Goal: Task Accomplishment & Management: Use online tool/utility

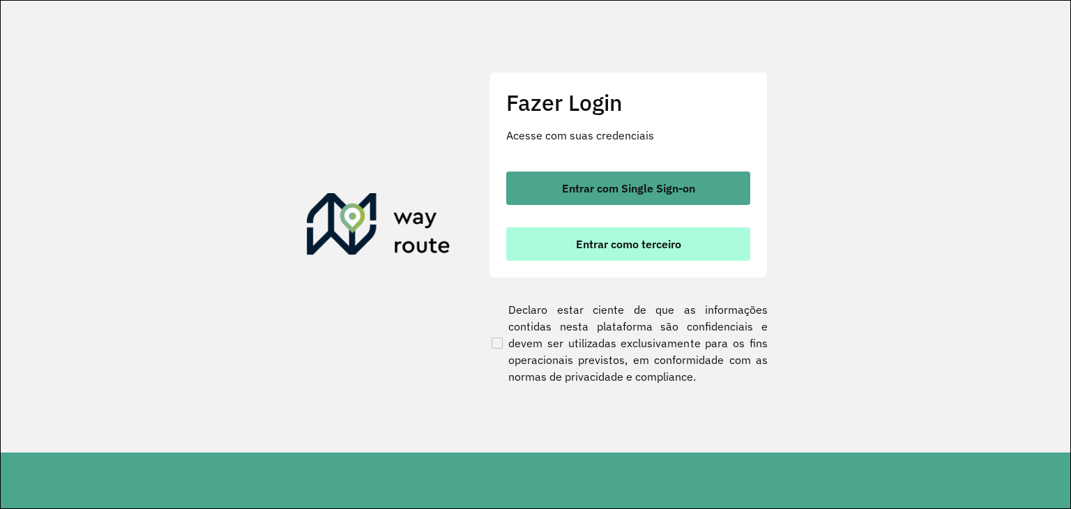
click at [670, 245] on span "Entrar como terceiro" at bounding box center [628, 244] width 105 height 11
click at [652, 253] on button "Entrar como terceiro" at bounding box center [628, 243] width 244 height 33
click at [606, 239] on span "Entrar como terceiro" at bounding box center [628, 244] width 105 height 11
click at [608, 255] on button "Entrar como terceiro" at bounding box center [628, 243] width 244 height 33
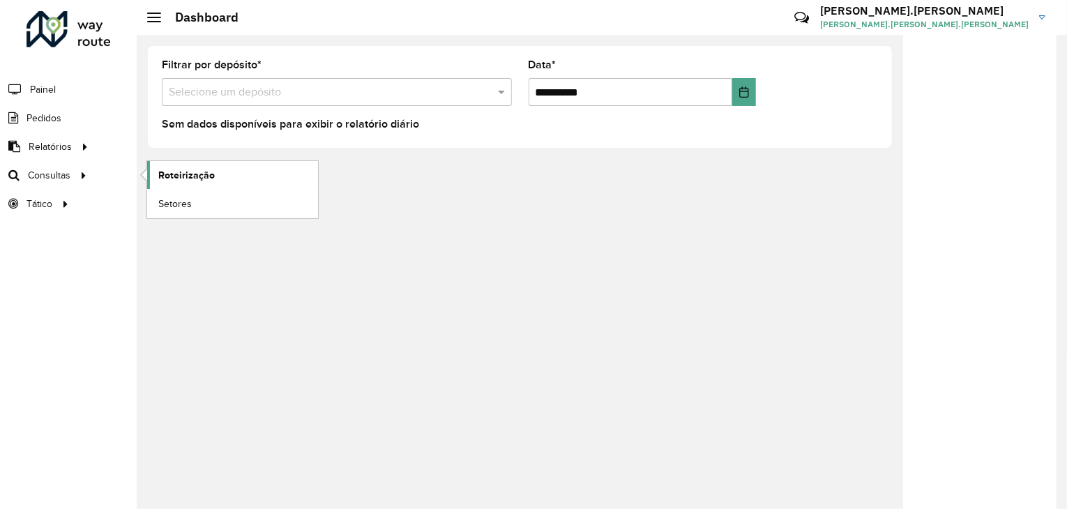
click at [174, 178] on span "Roteirização" at bounding box center [186, 175] width 57 height 15
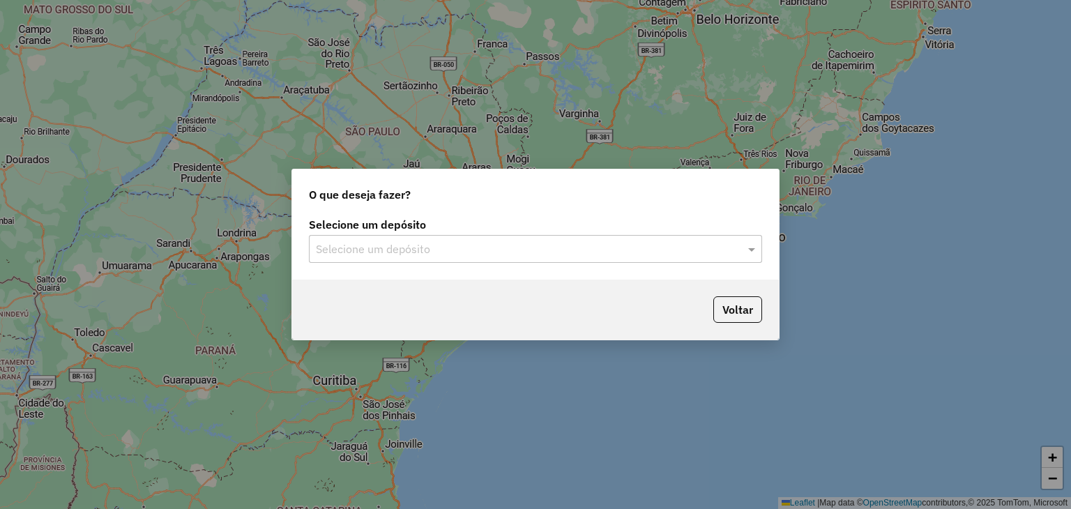
click at [389, 239] on div "Selecione um depósito" at bounding box center [535, 249] width 453 height 28
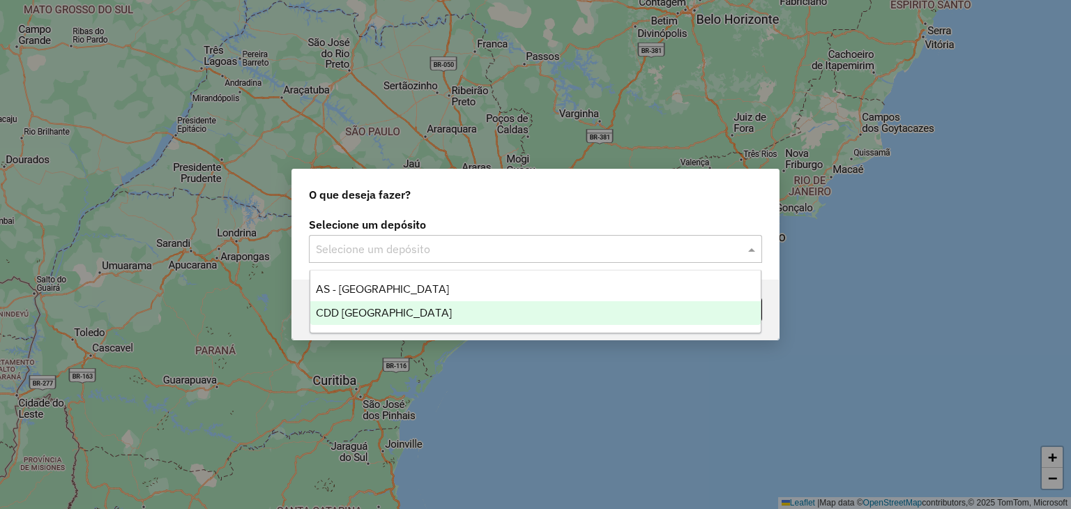
click at [401, 318] on span "CDD Florianópolis" at bounding box center [384, 313] width 136 height 12
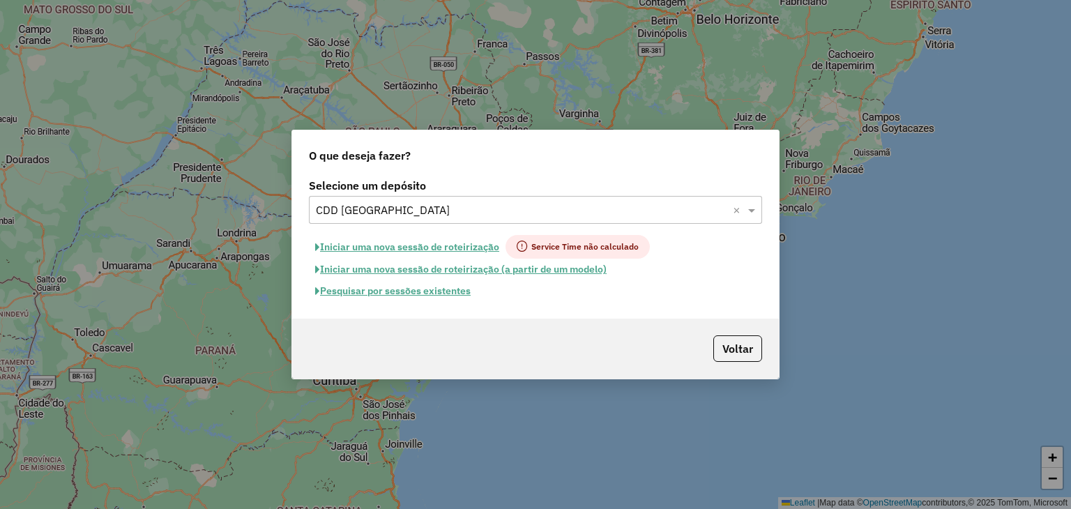
click at [411, 296] on button "Pesquisar por sessões existentes" at bounding box center [393, 291] width 168 height 22
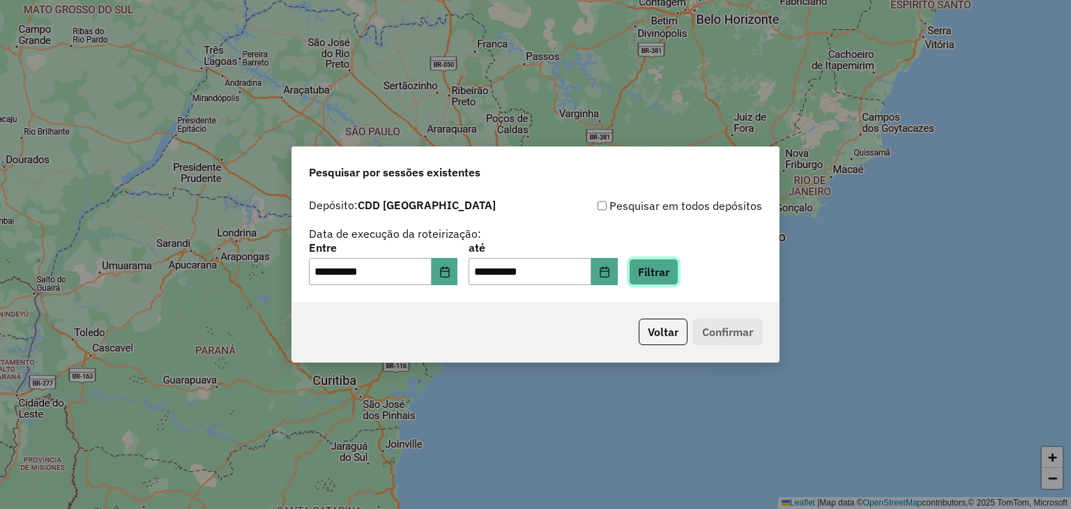
click at [656, 276] on button "Filtrar" at bounding box center [654, 272] width 50 height 27
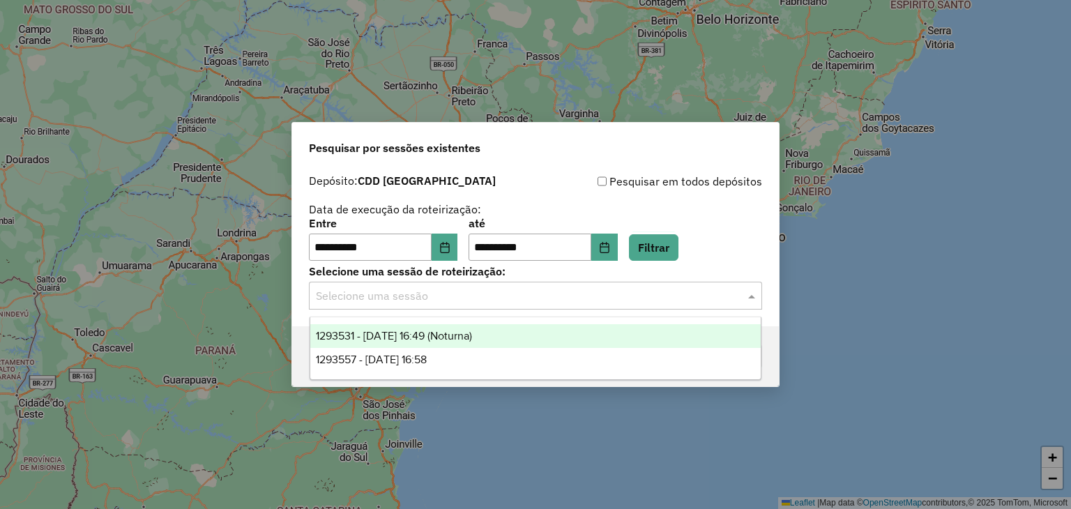
click at [350, 295] on input "text" at bounding box center [522, 296] width 412 height 17
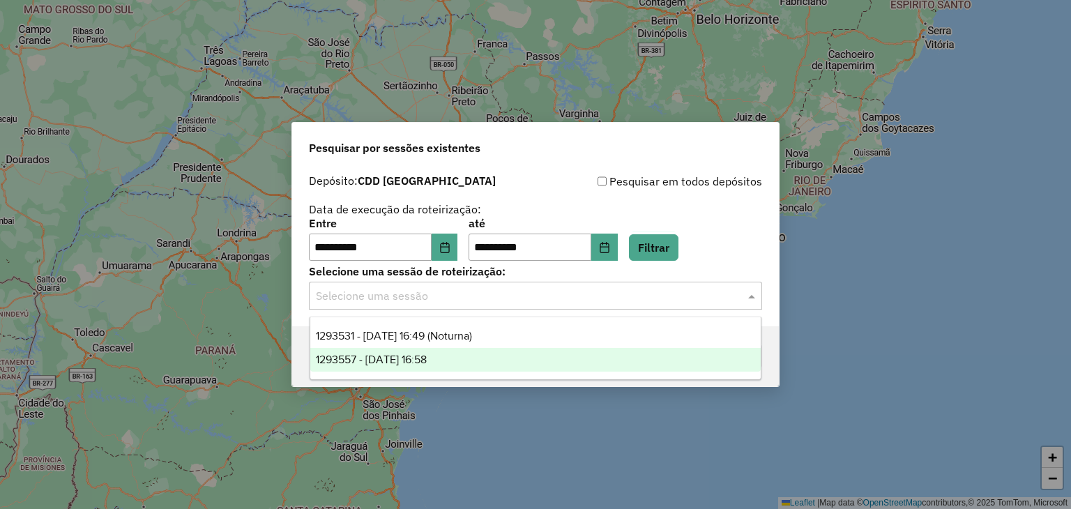
click at [396, 352] on div "1293557 - 13/10/2025 16:58" at bounding box center [535, 360] width 451 height 24
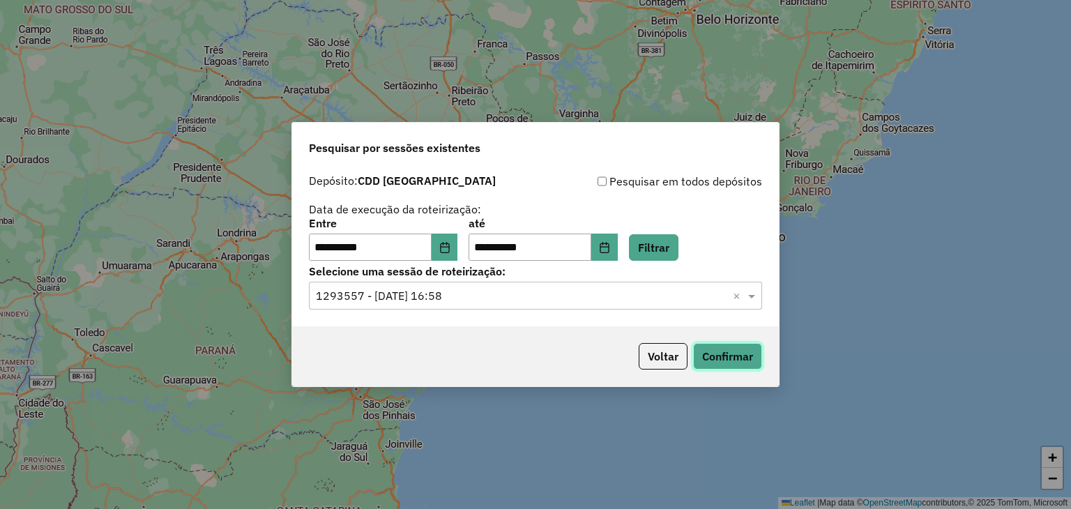
click at [730, 358] on button "Confirmar" at bounding box center [727, 356] width 69 height 27
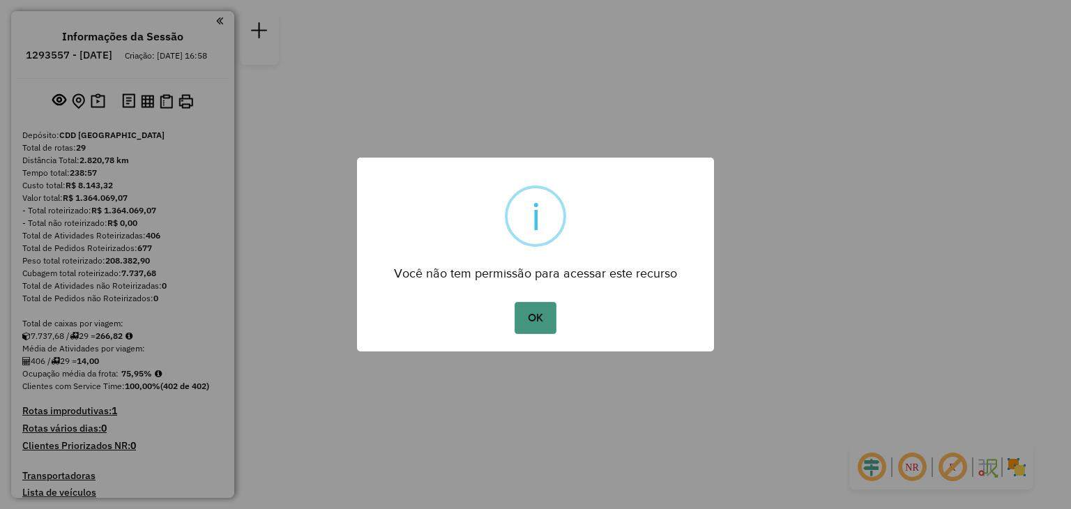
click at [534, 315] on button "OK" at bounding box center [535, 318] width 41 height 32
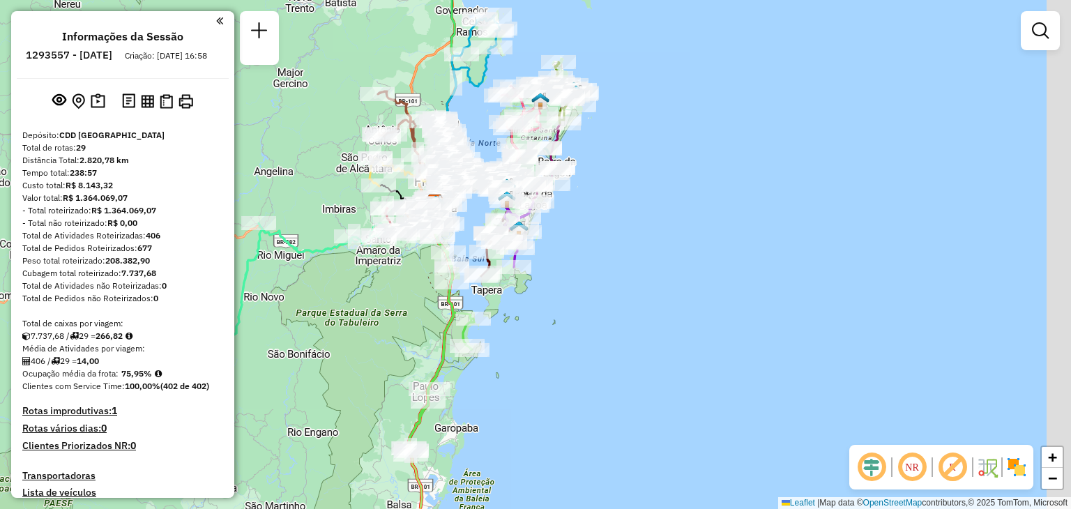
drag, startPoint x: 759, startPoint y: 368, endPoint x: 790, endPoint y: 412, distance: 54.2
click at [689, 330] on div "Janela de atendimento Grade de atendimento Capacidade Transportadoras Veículos …" at bounding box center [535, 254] width 1071 height 509
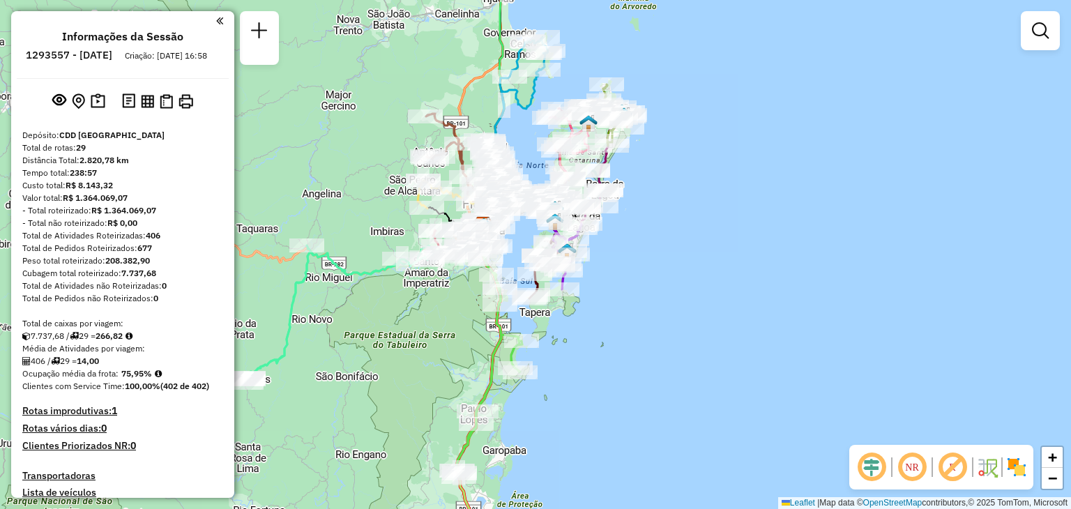
click at [908, 458] on em at bounding box center [912, 467] width 33 height 33
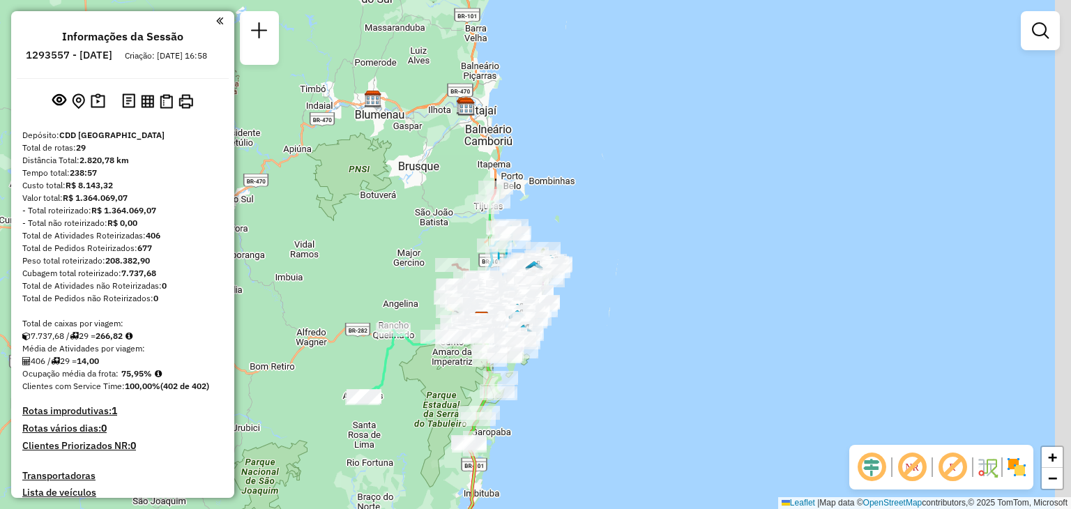
drag, startPoint x: 633, startPoint y: 257, endPoint x: 608, endPoint y: 327, distance: 74.8
click at [605, 327] on div "Janela de atendimento Grade de atendimento Capacidade Transportadoras Veículos …" at bounding box center [535, 254] width 1071 height 509
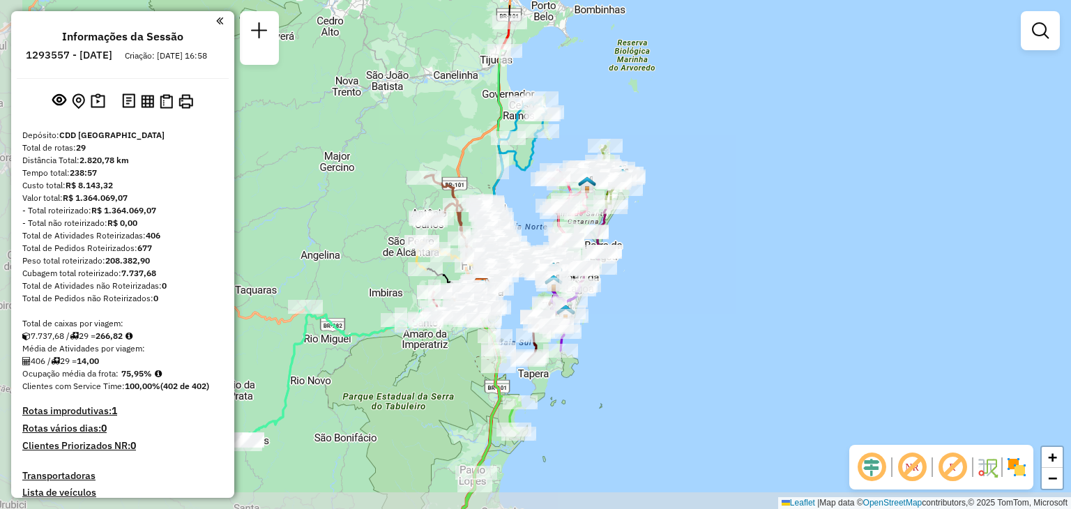
drag, startPoint x: 513, startPoint y: 363, endPoint x: 631, endPoint y: 322, distance: 125.1
click at [640, 329] on div "Janela de atendimento Grade de atendimento Capacidade Transportadoras Veículos …" at bounding box center [535, 254] width 1071 height 509
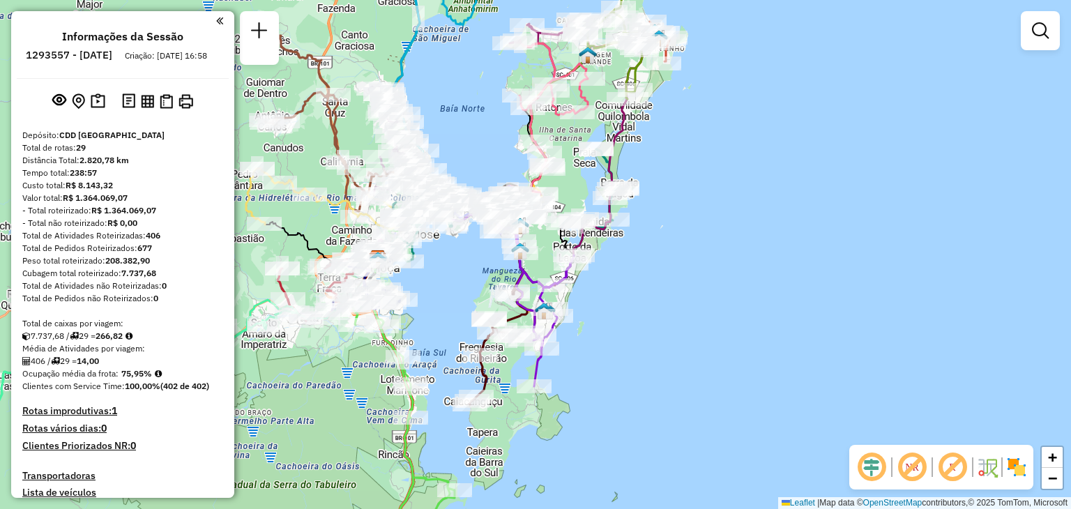
drag, startPoint x: 578, startPoint y: 312, endPoint x: 617, endPoint y: 324, distance: 41.7
click at [624, 325] on div "Janela de atendimento Grade de atendimento Capacidade Transportadoras Veículos …" at bounding box center [535, 254] width 1071 height 509
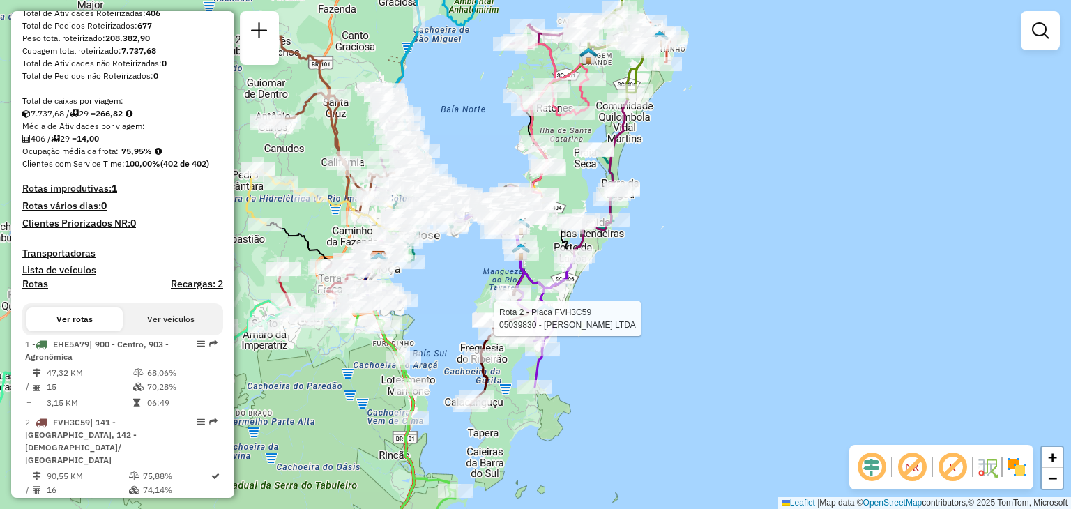
select select "**********"
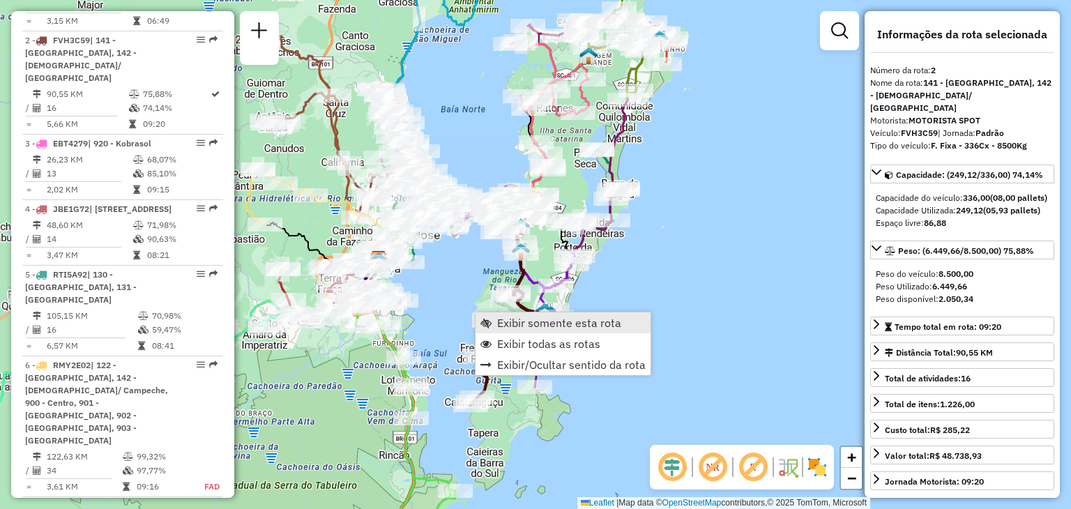
scroll to position [636, 0]
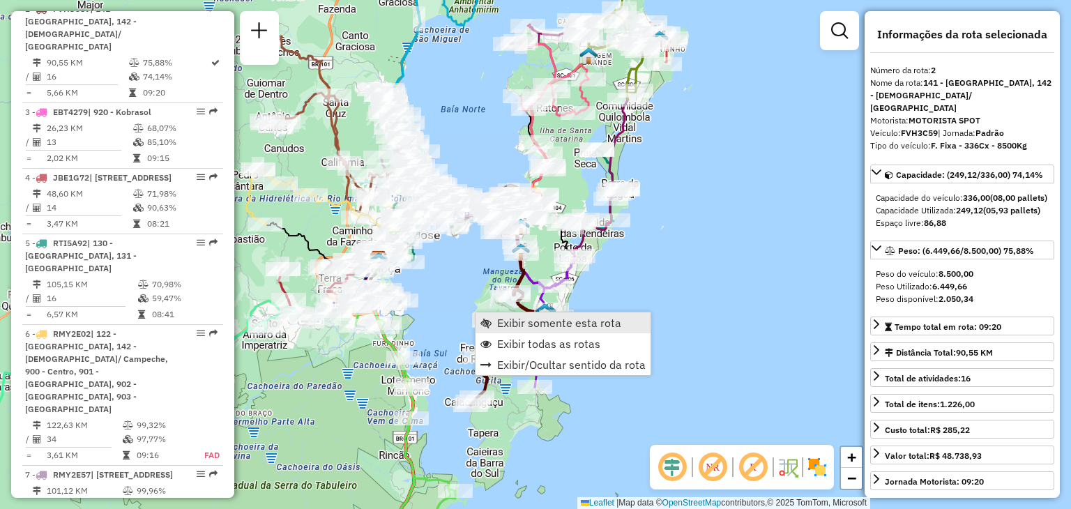
click at [546, 322] on span "Exibir somente esta rota" at bounding box center [559, 322] width 124 height 11
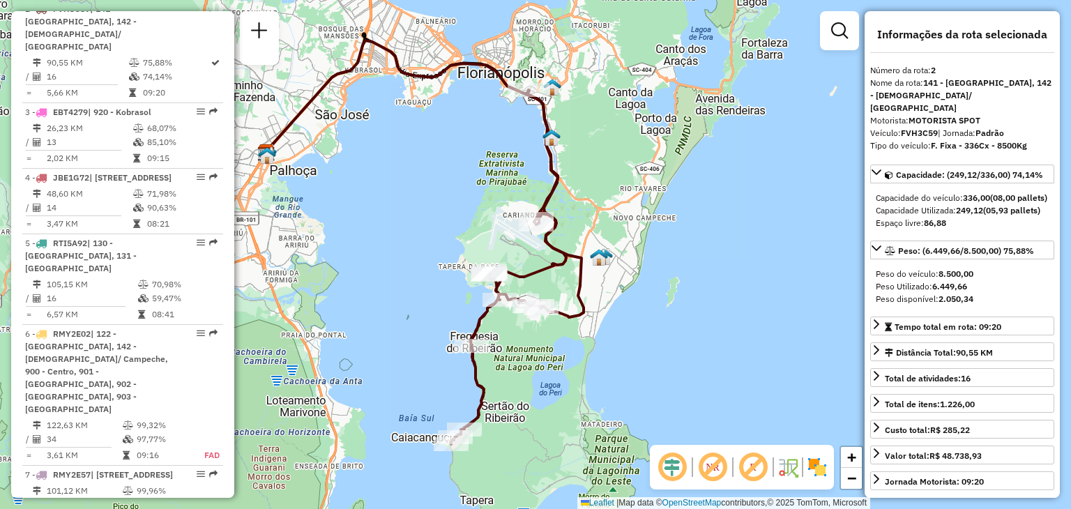
drag, startPoint x: 815, startPoint y: 329, endPoint x: 702, endPoint y: 313, distance: 113.5
click at [702, 313] on div "Janela de atendimento Grade de atendimento Capacidade Transportadoras Veículos …" at bounding box center [535, 254] width 1071 height 509
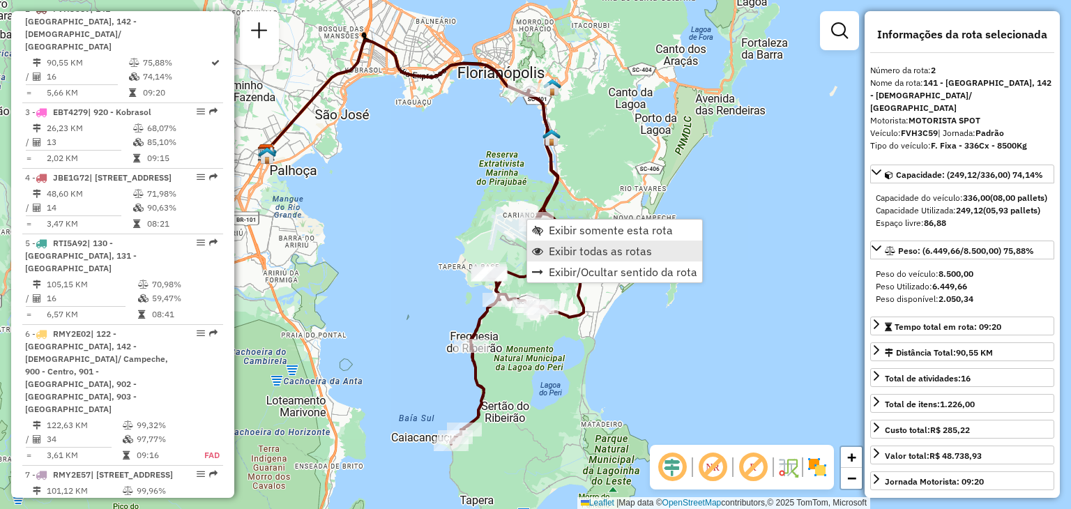
click at [607, 248] on span "Exibir todas as rotas" at bounding box center [600, 251] width 103 height 11
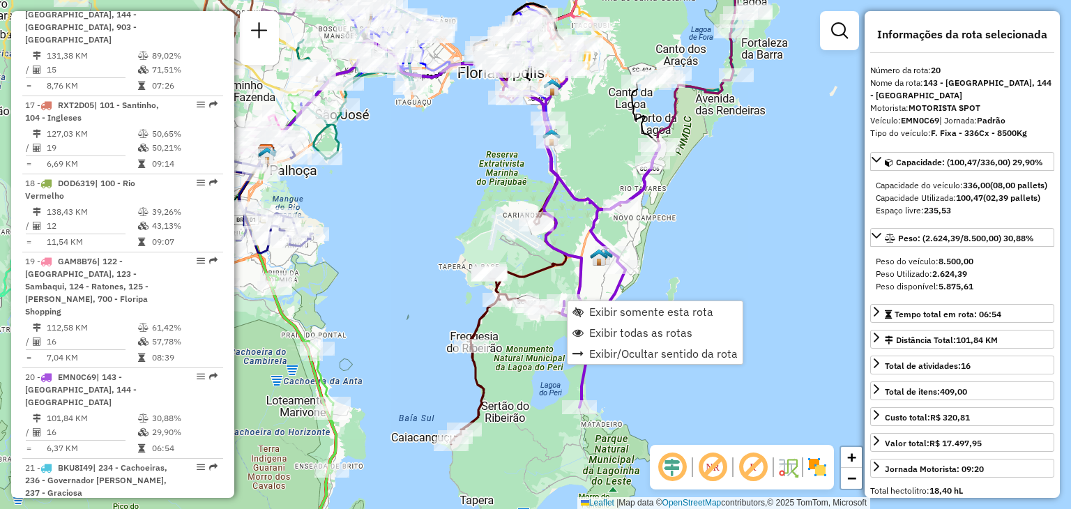
scroll to position [2091, 0]
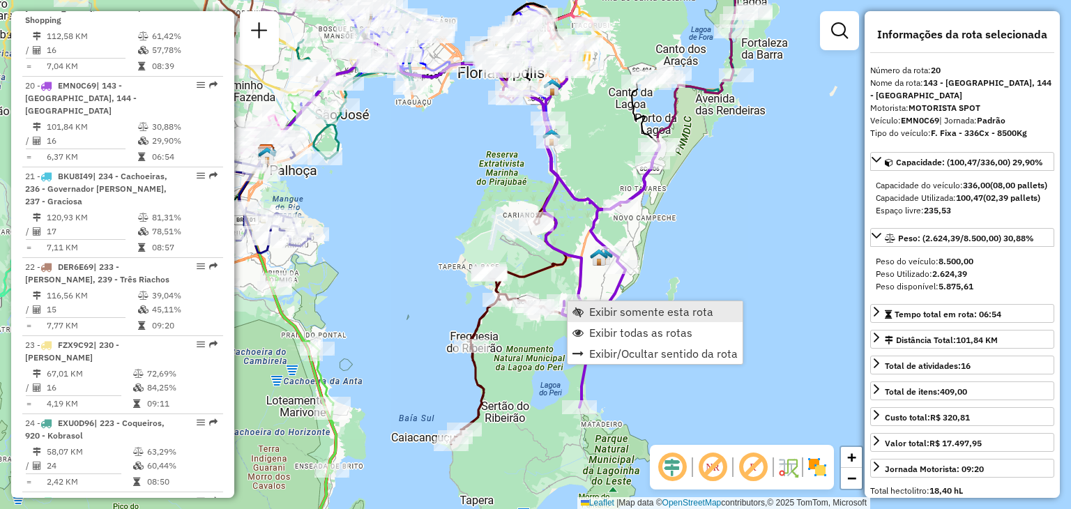
click at [584, 308] on link "Exibir somente esta rota" at bounding box center [655, 311] width 175 height 21
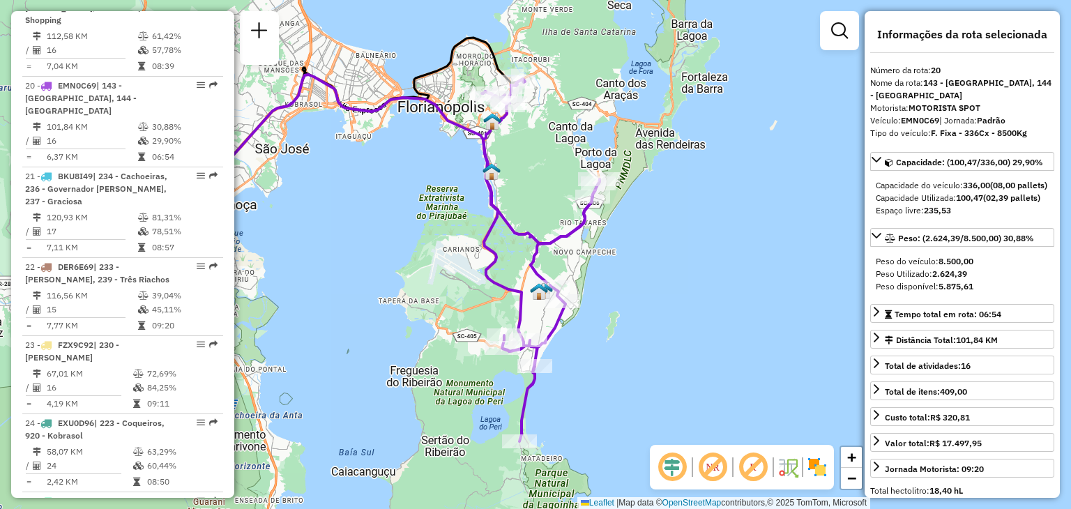
drag, startPoint x: 764, startPoint y: 336, endPoint x: 629, endPoint y: 322, distance: 135.4
click at [629, 322] on div "Janela de atendimento Grade de atendimento Capacidade Transportadoras Veículos …" at bounding box center [535, 254] width 1071 height 509
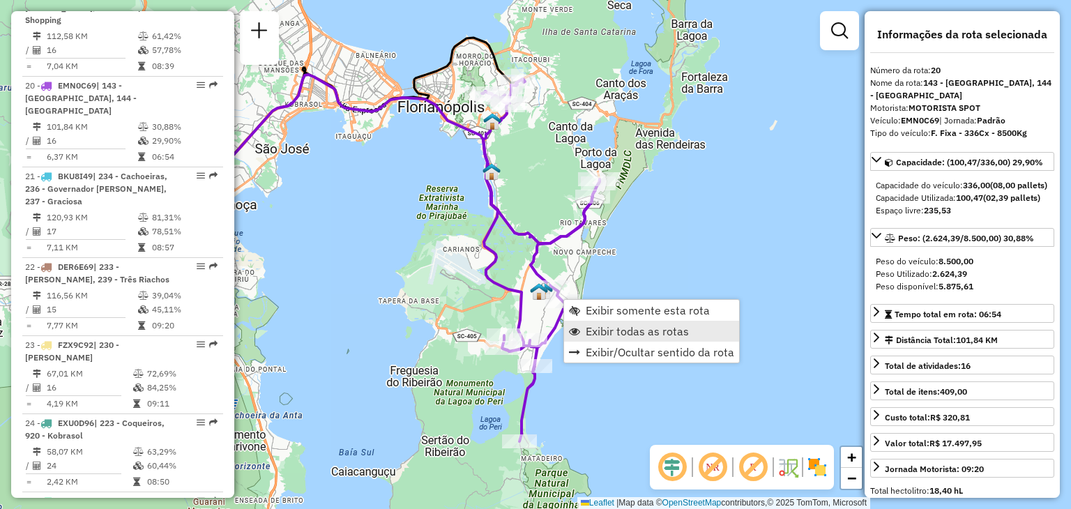
click at [617, 326] on span "Exibir todas as rotas" at bounding box center [637, 331] width 103 height 11
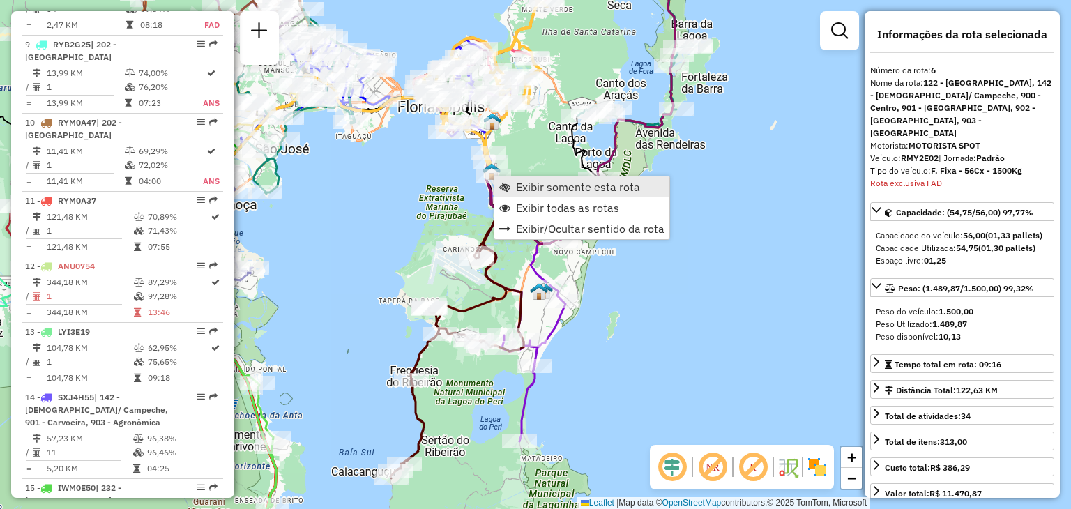
scroll to position [949, 0]
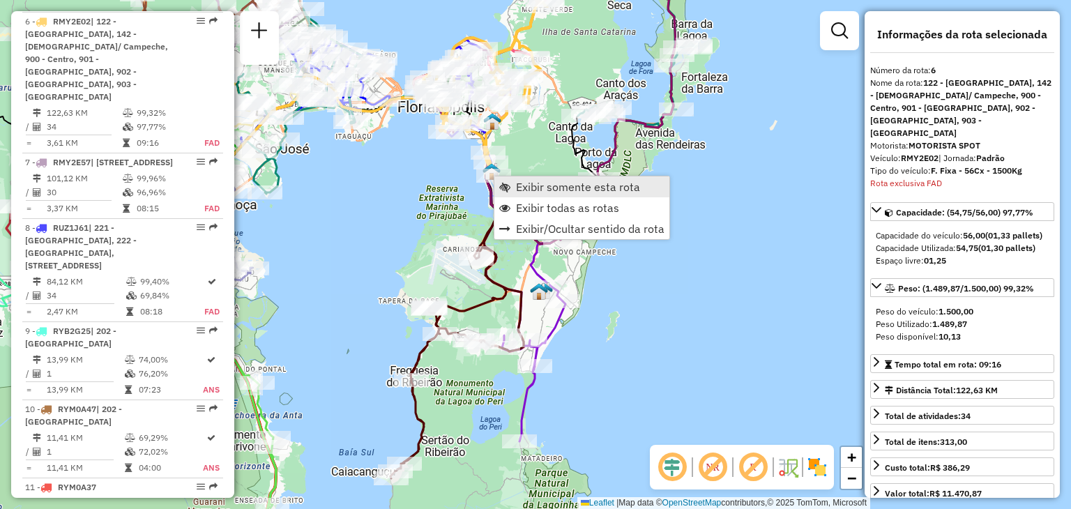
click at [516, 181] on span "Exibir somente esta rota" at bounding box center [578, 186] width 124 height 11
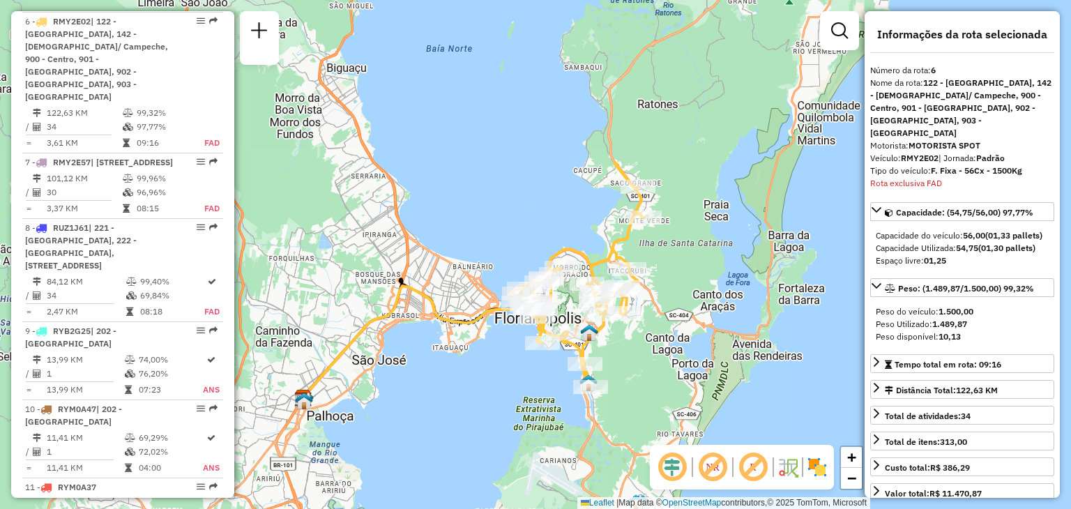
drag, startPoint x: 845, startPoint y: 337, endPoint x: 675, endPoint y: 363, distance: 172.2
click at [675, 363] on div "Janela de atendimento Grade de atendimento Capacidade Transportadoras Veículos …" at bounding box center [535, 254] width 1071 height 509
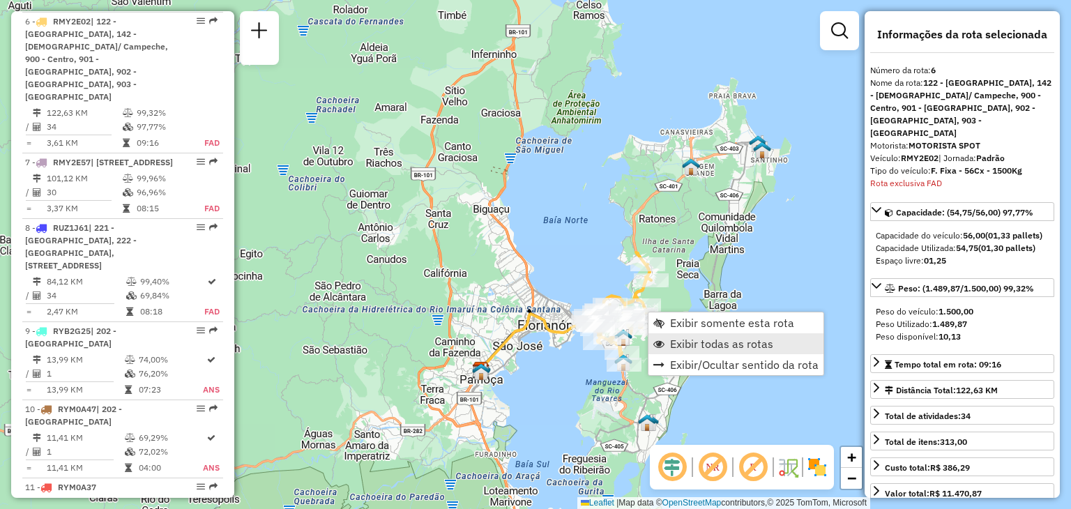
click at [691, 338] on span "Exibir todas as rotas" at bounding box center [721, 343] width 103 height 11
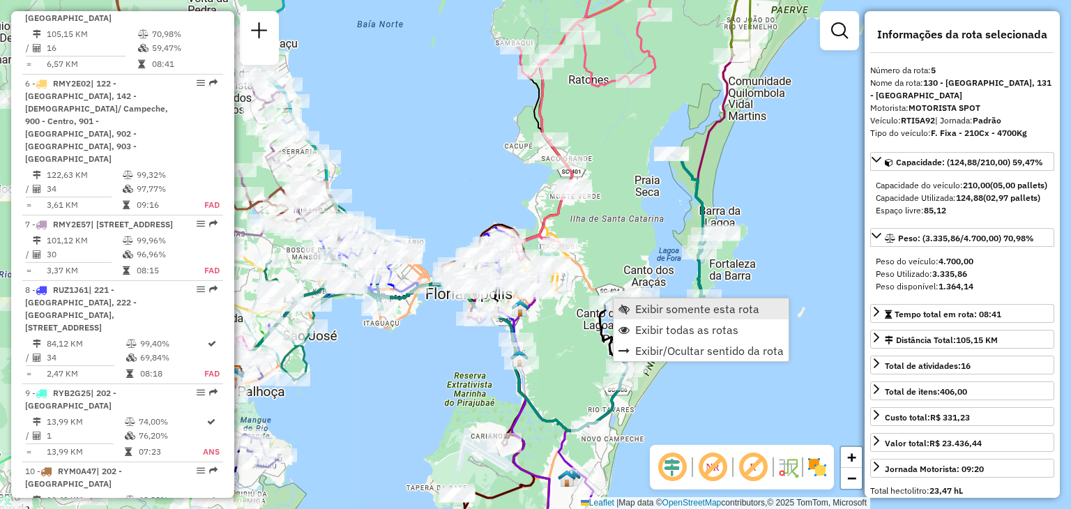
scroll to position [871, 0]
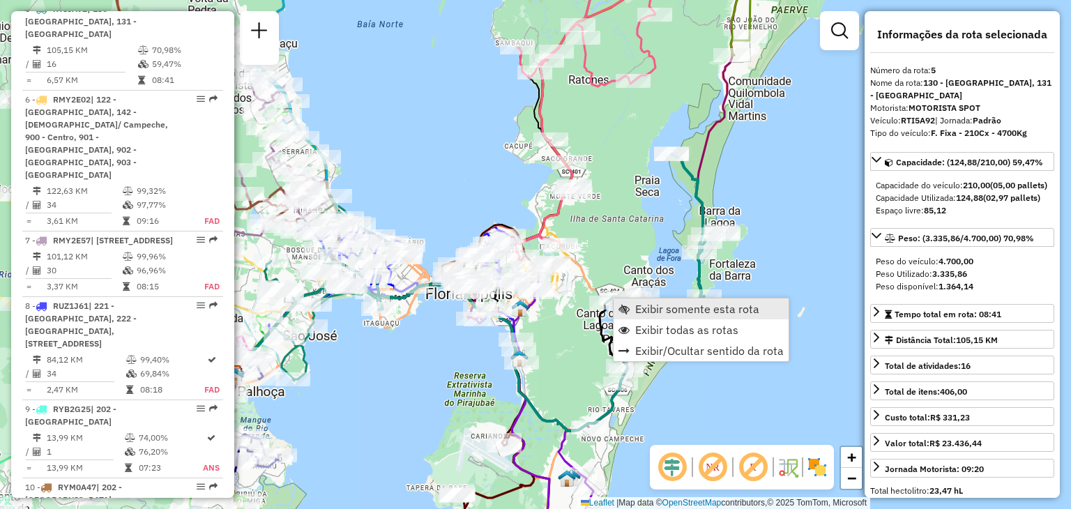
click at [645, 306] on span "Exibir somente esta rota" at bounding box center [697, 308] width 124 height 11
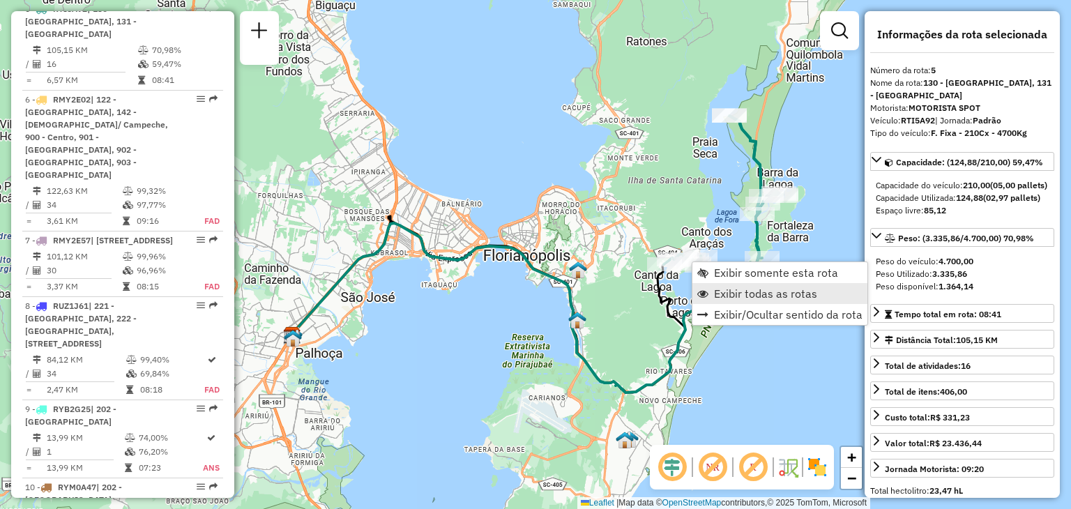
click at [716, 289] on span "Exibir todas as rotas" at bounding box center [765, 293] width 103 height 11
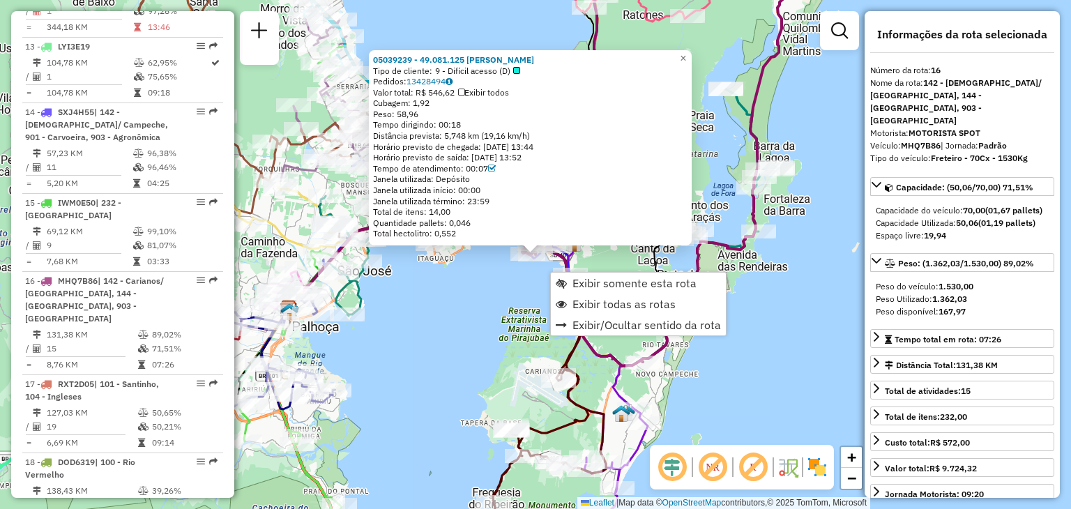
scroll to position [1741, 0]
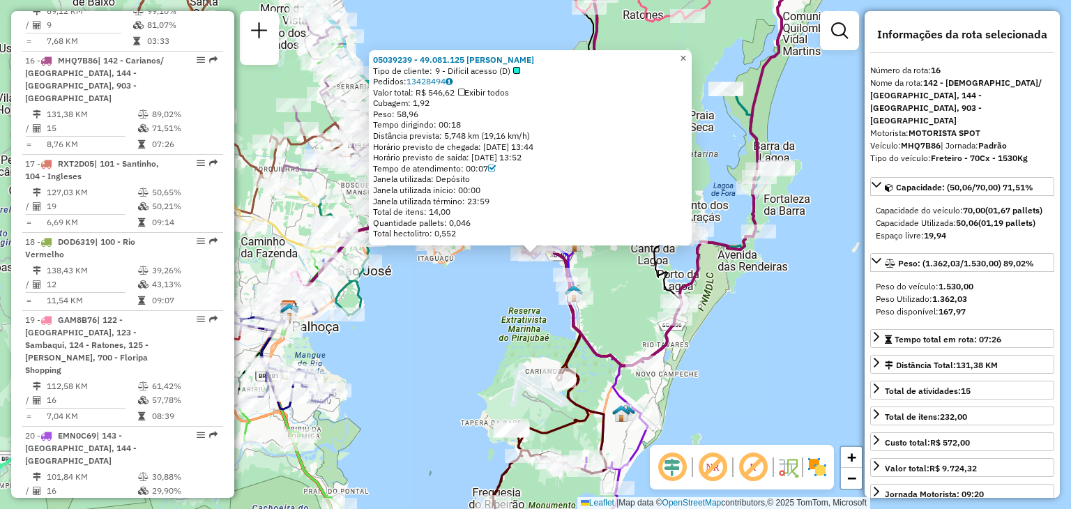
click at [686, 54] on span "×" at bounding box center [683, 58] width 6 height 12
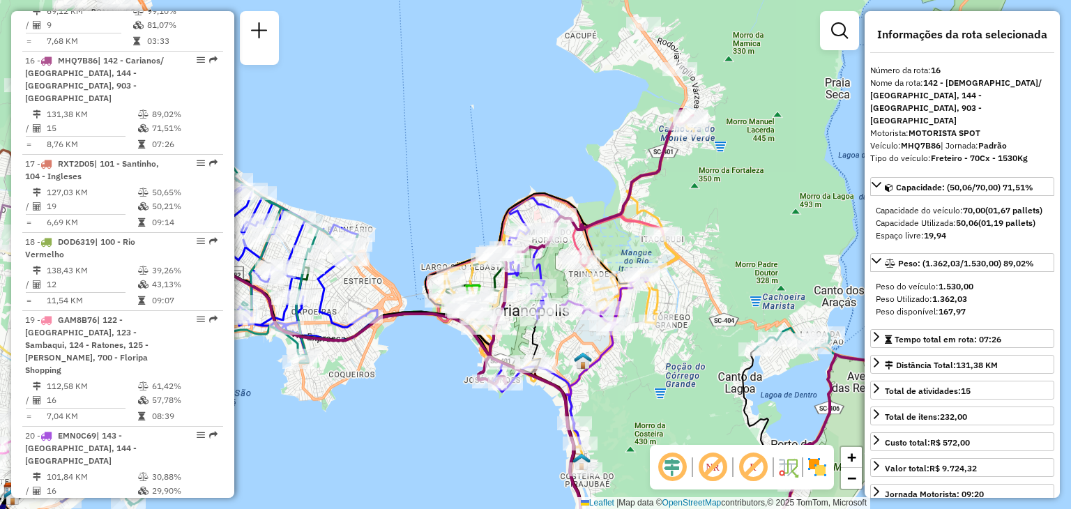
drag, startPoint x: 646, startPoint y: 337, endPoint x: 626, endPoint y: 428, distance: 93.6
click at [626, 428] on div "Janela de atendimento Grade de atendimento Capacidade Transportadoras Veículos …" at bounding box center [535, 254] width 1071 height 509
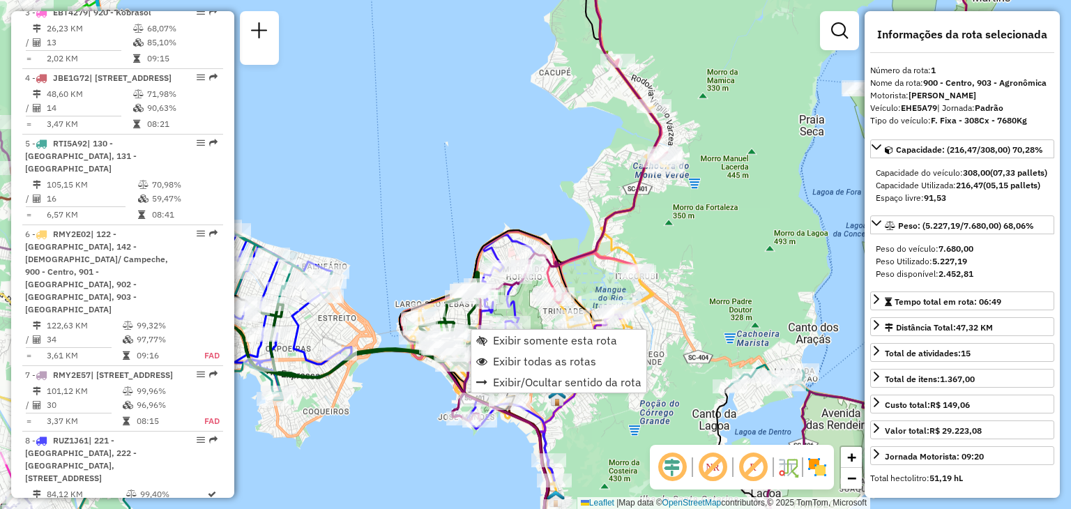
scroll to position [559, 0]
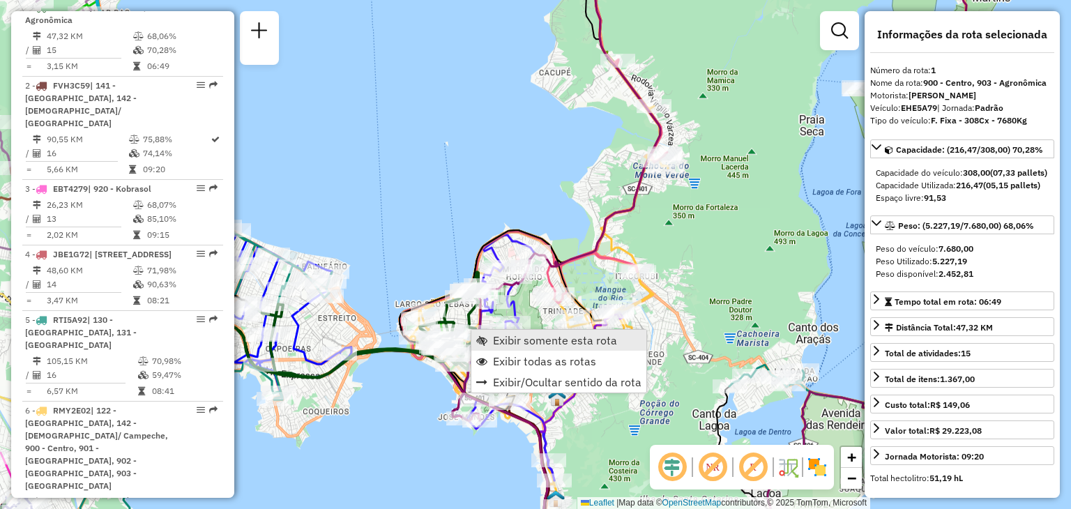
click at [493, 333] on link "Exibir somente esta rota" at bounding box center [559, 340] width 175 height 21
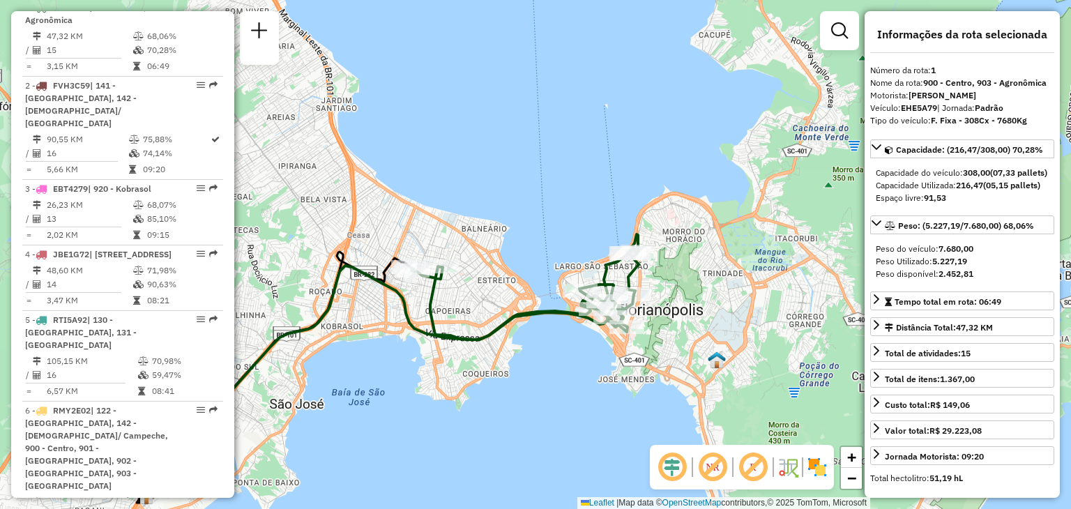
drag, startPoint x: 629, startPoint y: 277, endPoint x: 462, endPoint y: 331, distance: 175.4
click at [474, 387] on div "Janela de atendimento Grade de atendimento Capacidade Transportadoras Veículos …" at bounding box center [535, 254] width 1071 height 509
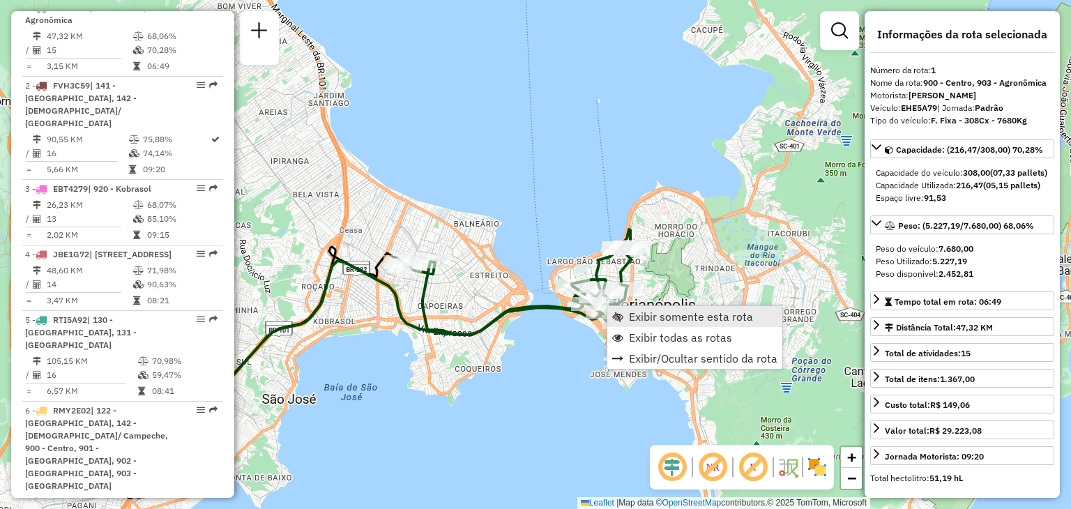
click at [664, 316] on span "Exibir somente esta rota" at bounding box center [691, 316] width 124 height 11
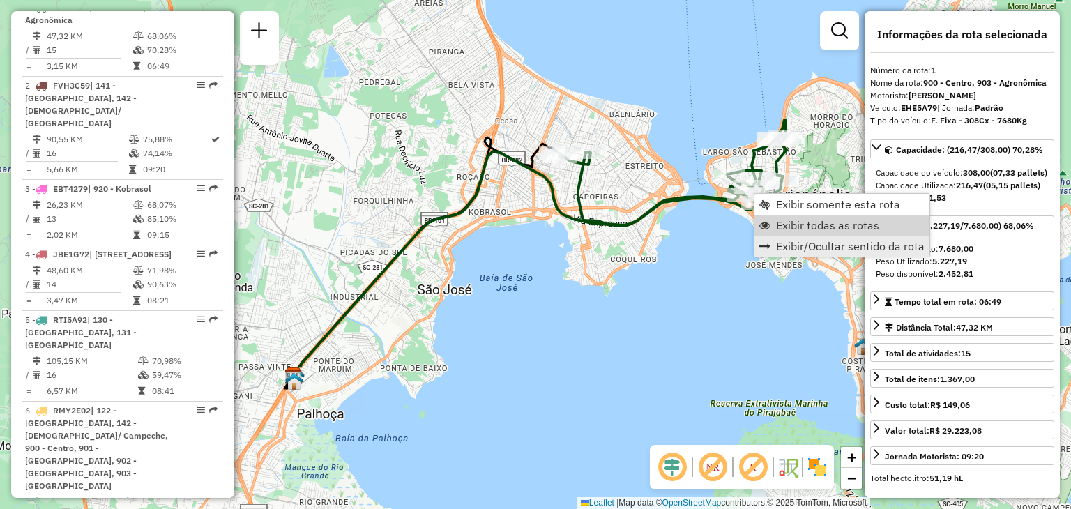
click at [772, 230] on link "Exibir todas as rotas" at bounding box center [842, 225] width 175 height 21
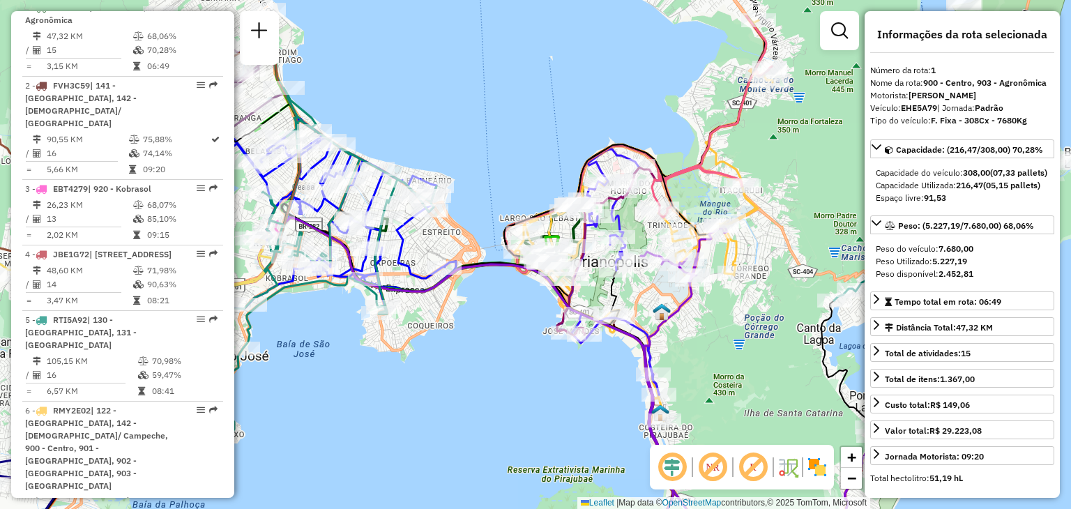
drag, startPoint x: 731, startPoint y: 273, endPoint x: 527, endPoint y: 339, distance: 214.2
click at [527, 339] on div "Janela de atendimento Grade de atendimento Capacidade Transportadoras Veículos …" at bounding box center [535, 254] width 1071 height 509
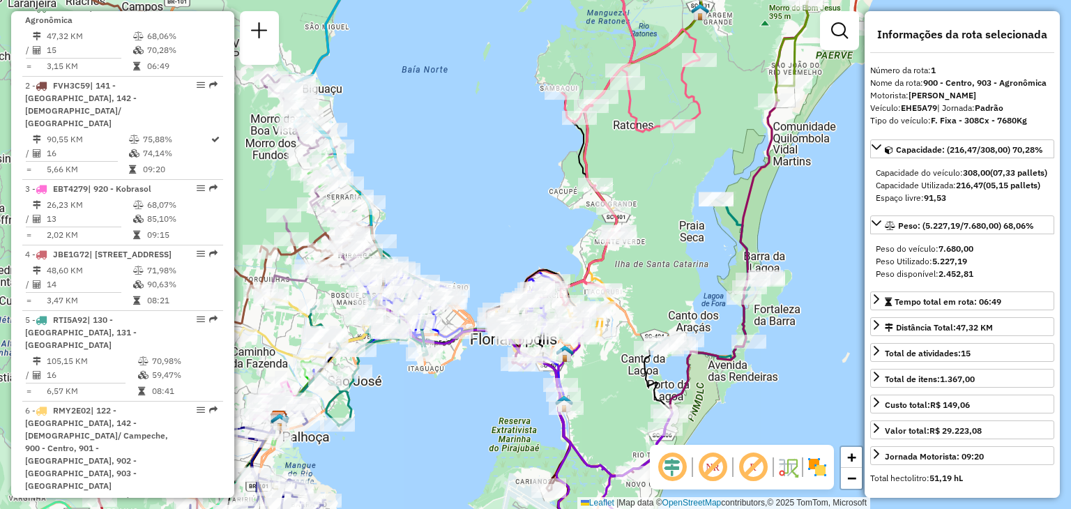
drag, startPoint x: 696, startPoint y: 226, endPoint x: 669, endPoint y: 269, distance: 51.1
click at [669, 269] on div "Janela de atendimento Grade de atendimento Capacidade Transportadoras Veículos …" at bounding box center [535, 254] width 1071 height 509
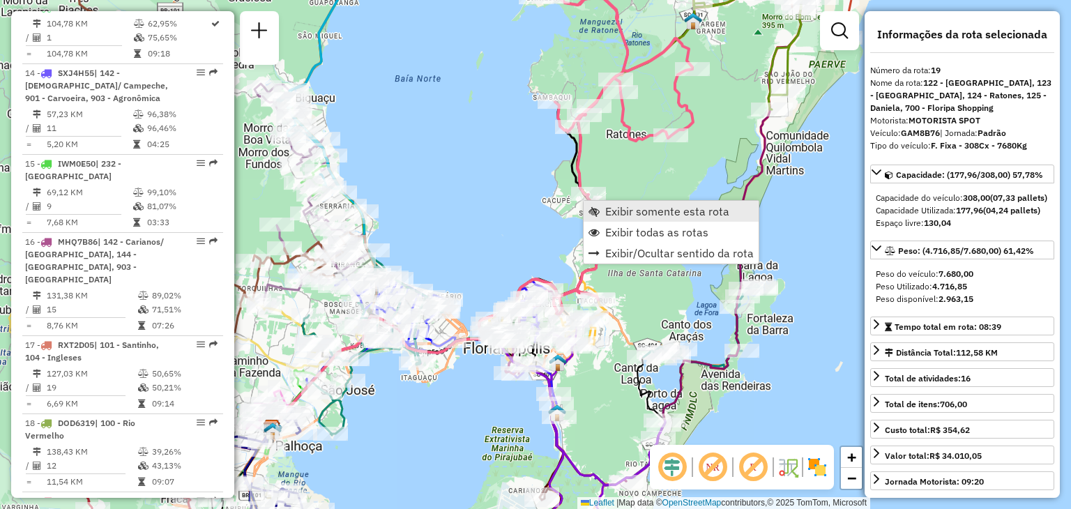
scroll to position [1988, 0]
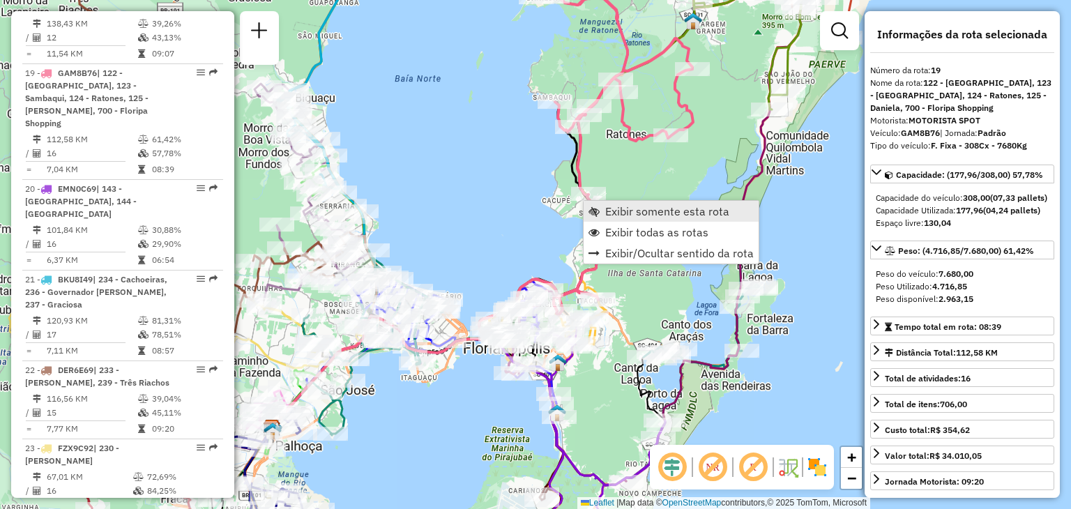
click at [634, 208] on span "Exibir somente esta rota" at bounding box center [667, 211] width 124 height 11
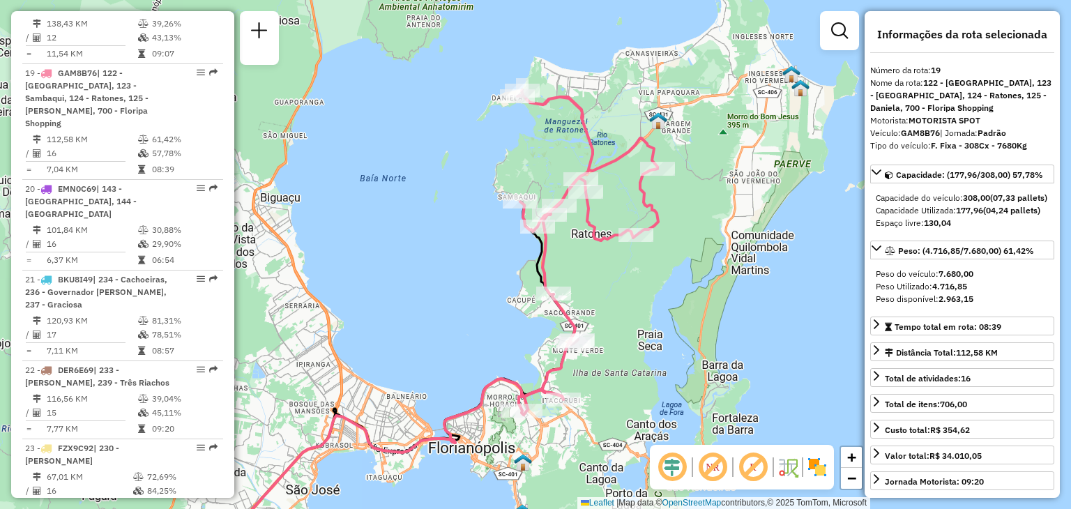
drag, startPoint x: 751, startPoint y: 246, endPoint x: 642, endPoint y: 302, distance: 121.7
click at [654, 305] on div "Janela de atendimento Grade de atendimento Capacidade Transportadoras Veículos …" at bounding box center [535, 254] width 1071 height 509
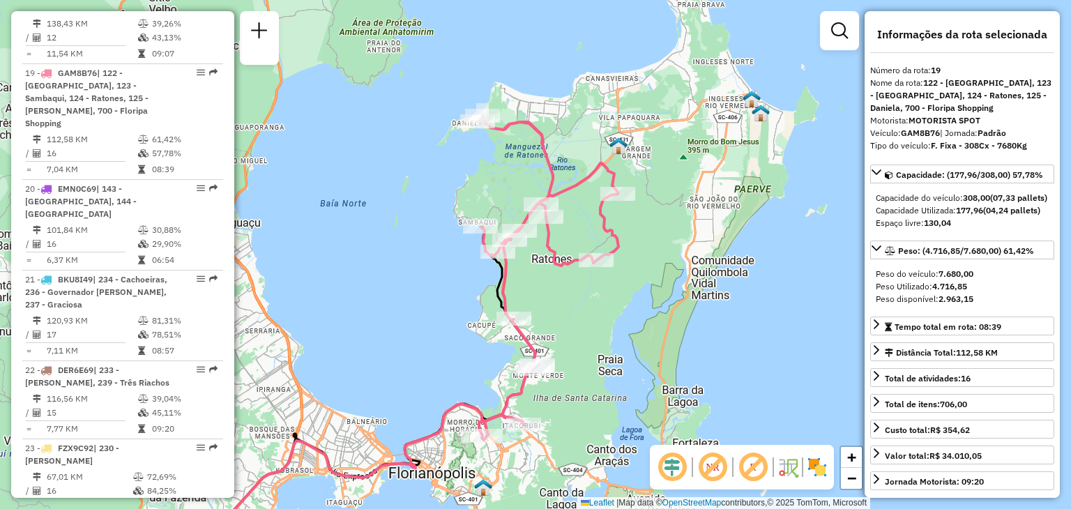
drag, startPoint x: 654, startPoint y: 292, endPoint x: 622, endPoint y: 322, distance: 43.9
click at [622, 322] on div "Janela de atendimento Grade de atendimento Capacidade Transportadoras Veículos …" at bounding box center [535, 254] width 1071 height 509
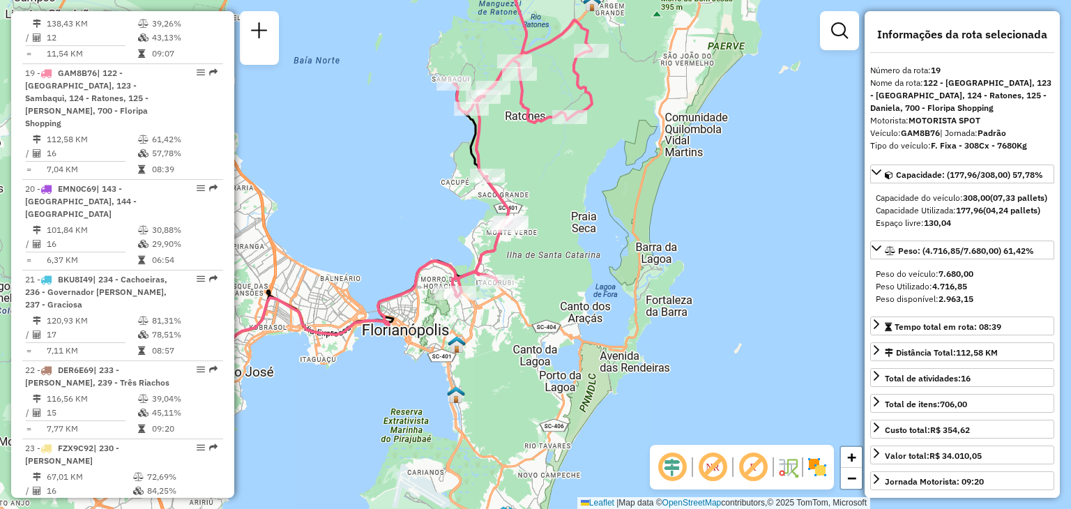
drag, startPoint x: 684, startPoint y: 423, endPoint x: 628, endPoint y: 280, distance: 154.2
click at [661, 270] on div "Janela de atendimento Grade de atendimento Capacidade Transportadoras Veículos …" at bounding box center [535, 254] width 1071 height 509
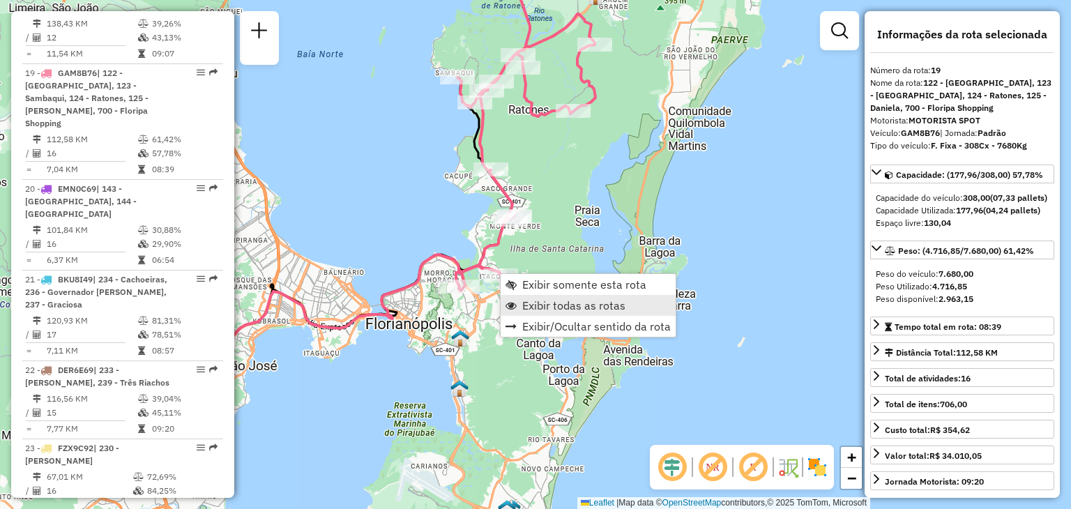
click at [537, 300] on span "Exibir todas as rotas" at bounding box center [573, 305] width 103 height 11
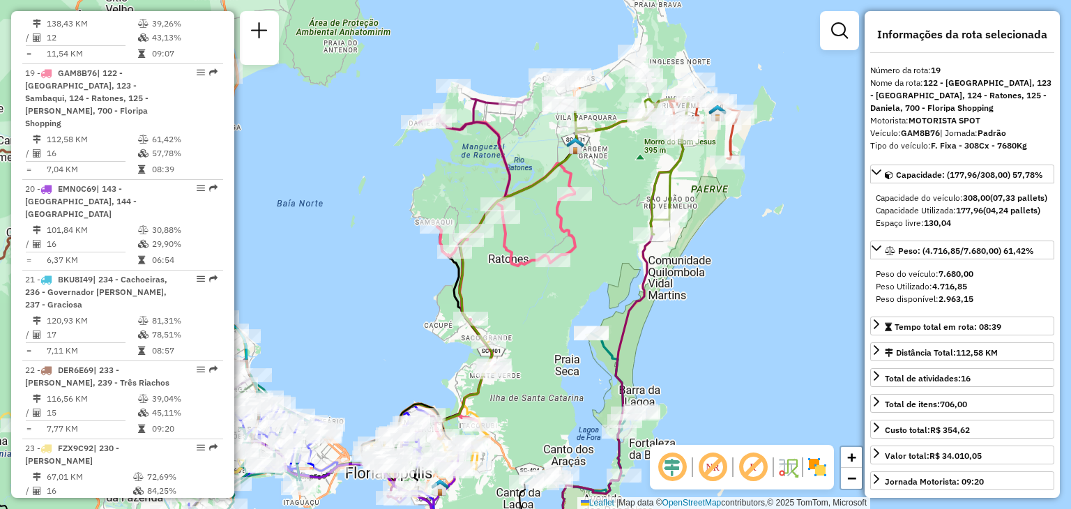
drag, startPoint x: 562, startPoint y: 200, endPoint x: 534, endPoint y: 359, distance: 162.2
click at [534, 359] on div "Janela de atendimento Grade de atendimento Capacidade Transportadoras Veículos …" at bounding box center [535, 254] width 1071 height 509
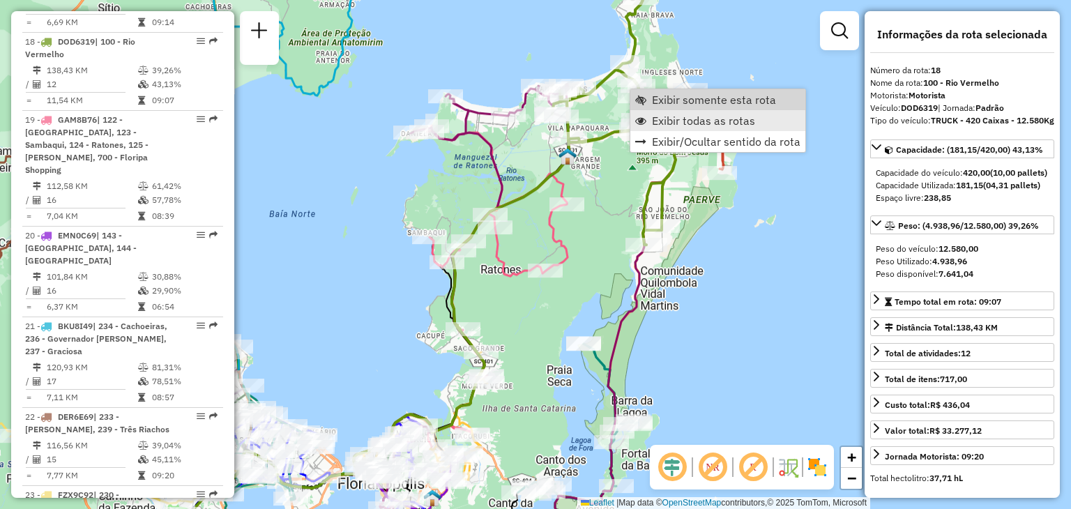
scroll to position [1910, 0]
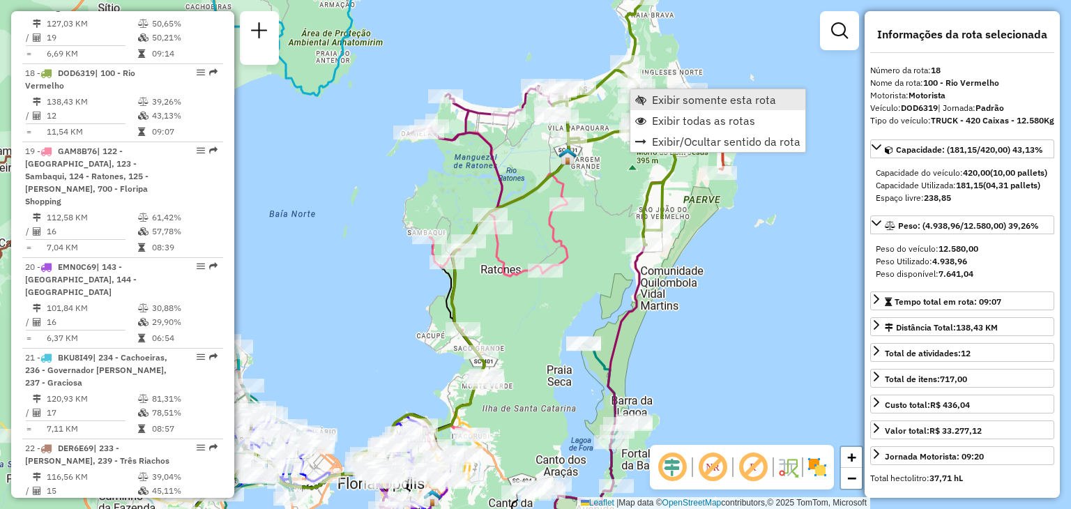
click at [676, 90] on link "Exibir somente esta rota" at bounding box center [718, 99] width 175 height 21
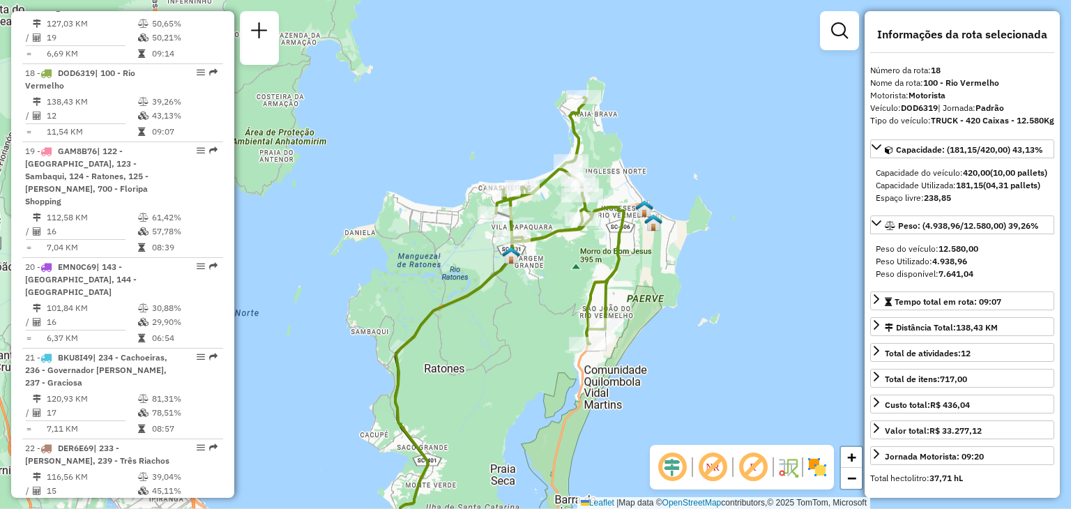
drag, startPoint x: 647, startPoint y: 253, endPoint x: 582, endPoint y: 274, distance: 68.4
click at [566, 288] on div "Janela de atendimento Grade de atendimento Capacidade Transportadoras Veículos …" at bounding box center [535, 254] width 1071 height 509
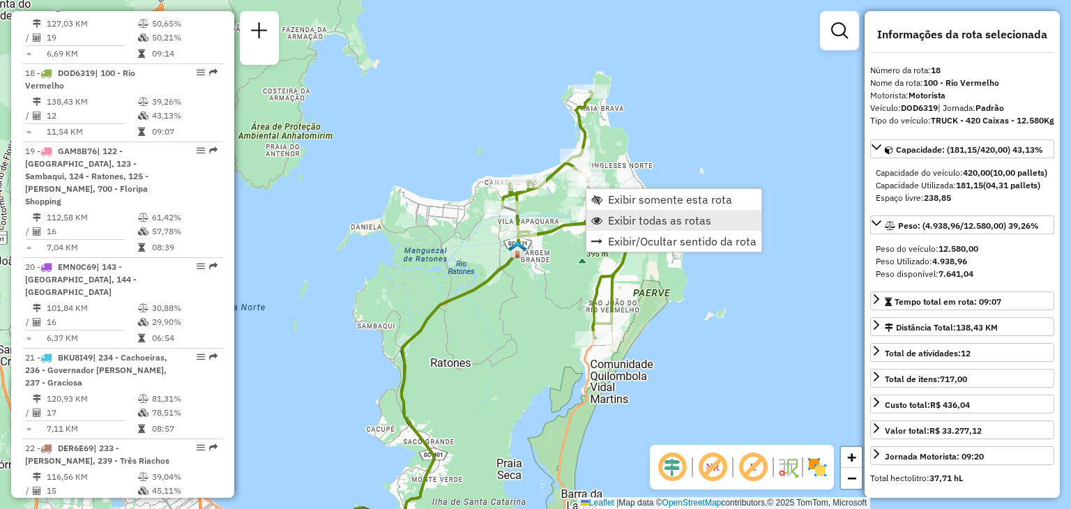
click at [609, 222] on span "Exibir todas as rotas" at bounding box center [659, 220] width 103 height 11
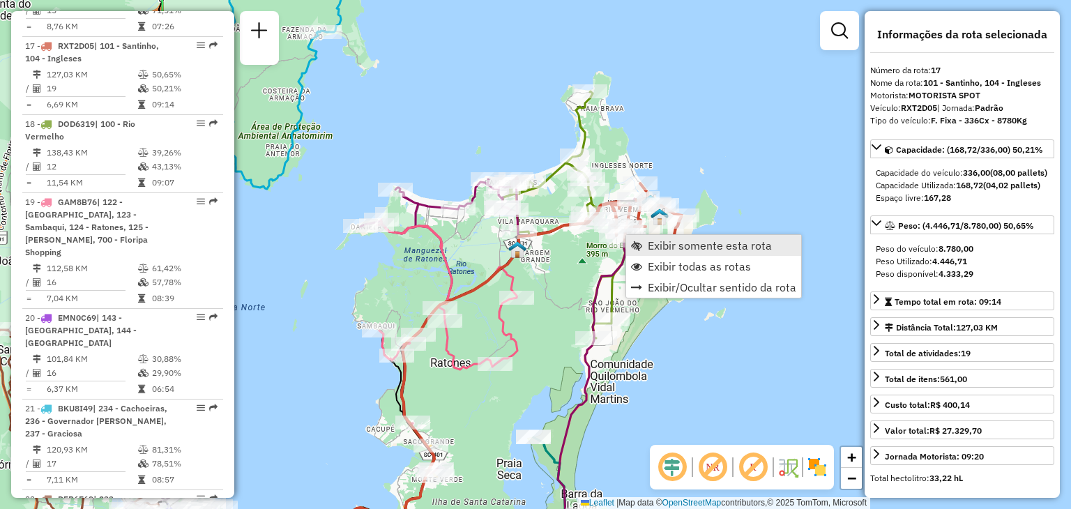
scroll to position [1832, 0]
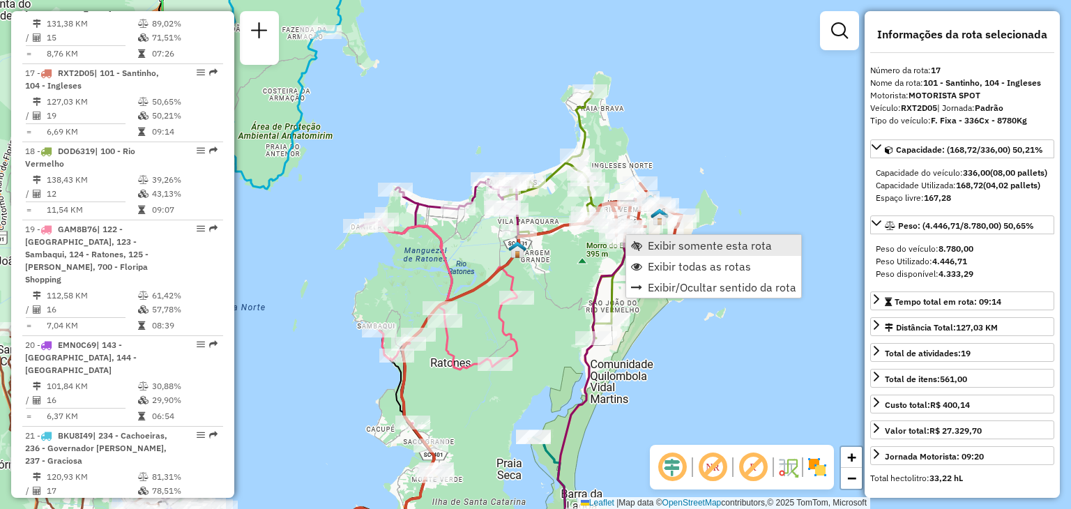
click at [655, 241] on span "Exibir somente esta rota" at bounding box center [710, 245] width 124 height 11
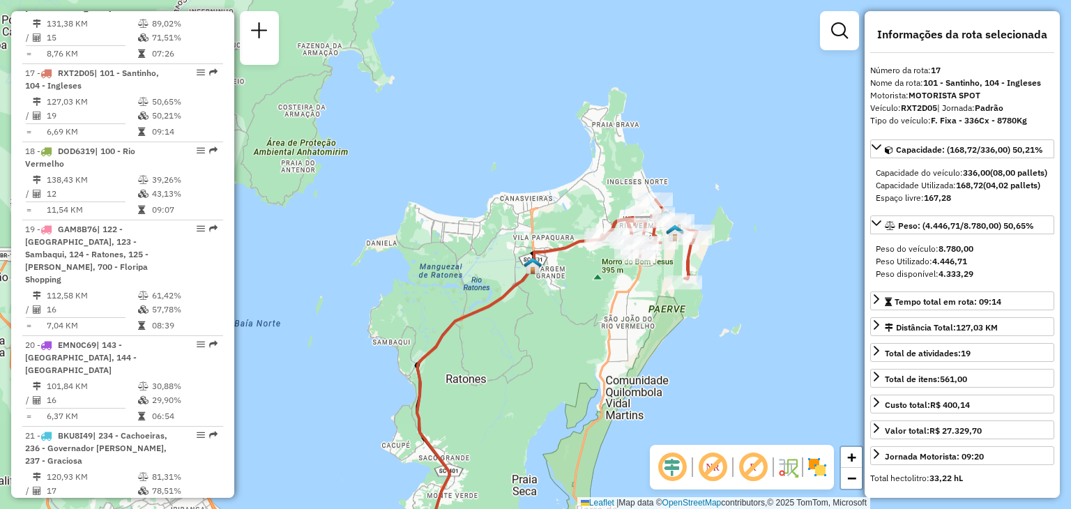
drag, startPoint x: 695, startPoint y: 131, endPoint x: 564, endPoint y: 316, distance: 226.7
click at [564, 316] on div "Janela de atendimento Grade de atendimento Capacidade Transportadoras Veículos …" at bounding box center [535, 254] width 1071 height 509
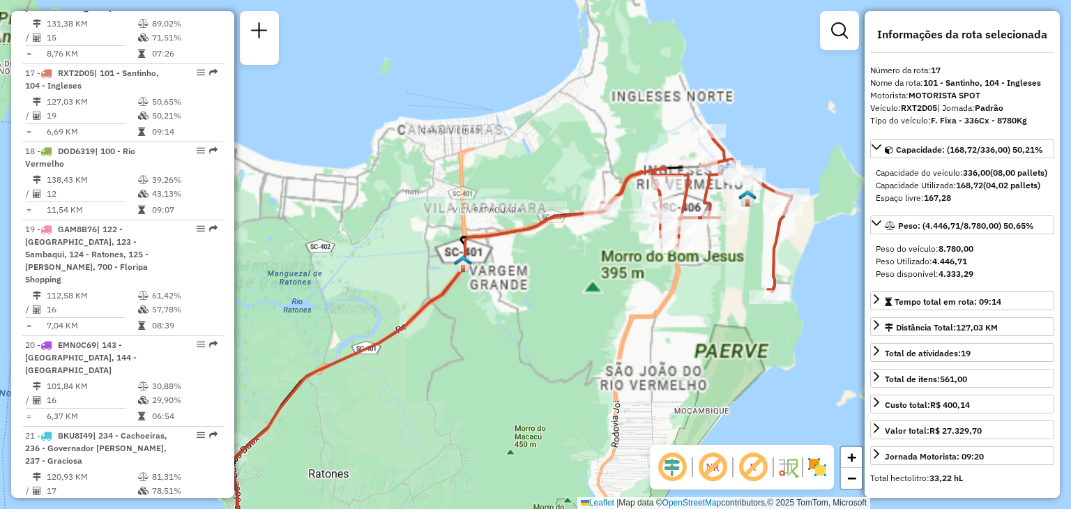
drag, startPoint x: 645, startPoint y: 266, endPoint x: 657, endPoint y: 253, distance: 17.8
click at [637, 266] on div "Janela de atendimento Grade de atendimento Capacidade Transportadoras Veículos …" at bounding box center [535, 254] width 1071 height 509
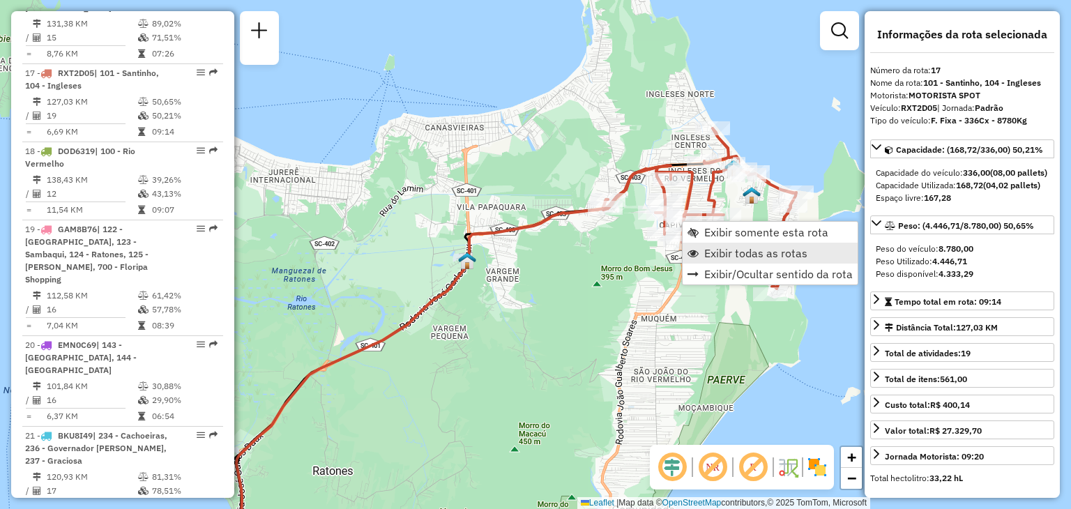
click at [707, 250] on span "Exibir todas as rotas" at bounding box center [756, 253] width 103 height 11
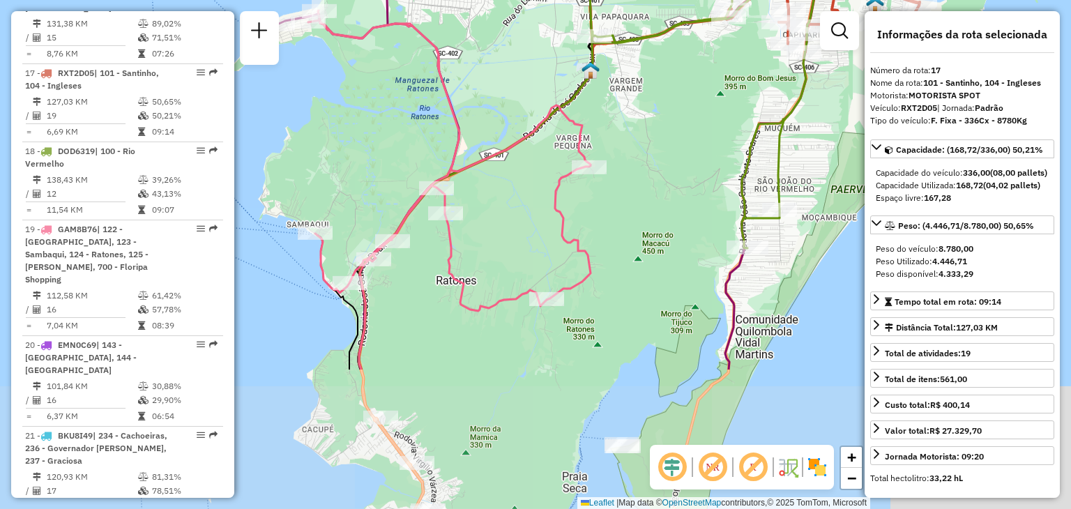
drag, startPoint x: 473, startPoint y: 329, endPoint x: 601, endPoint y: 136, distance: 232.0
click at [599, 137] on div "Janela de atendimento Grade de atendimento Capacidade Transportadoras Veículos …" at bounding box center [535, 254] width 1071 height 509
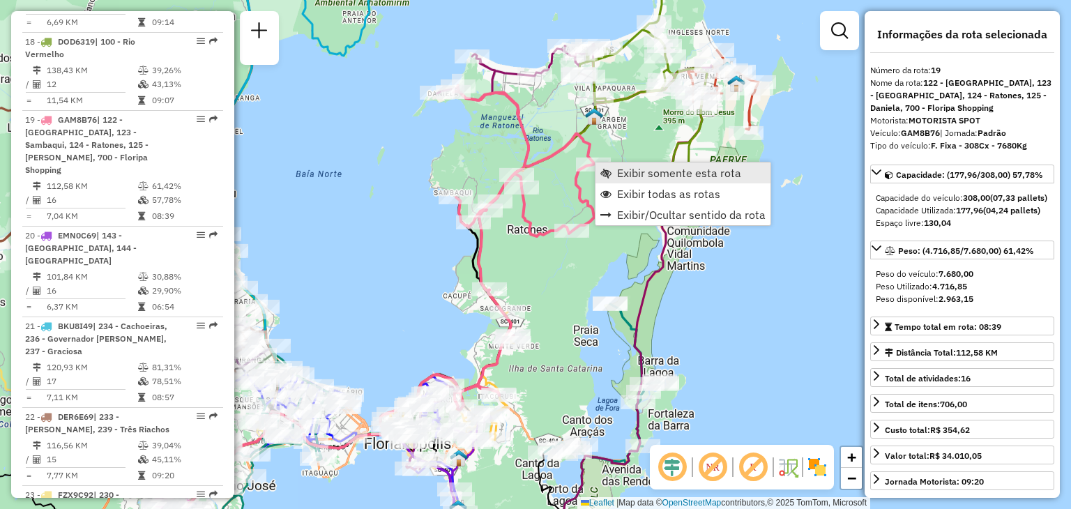
scroll to position [1988, 0]
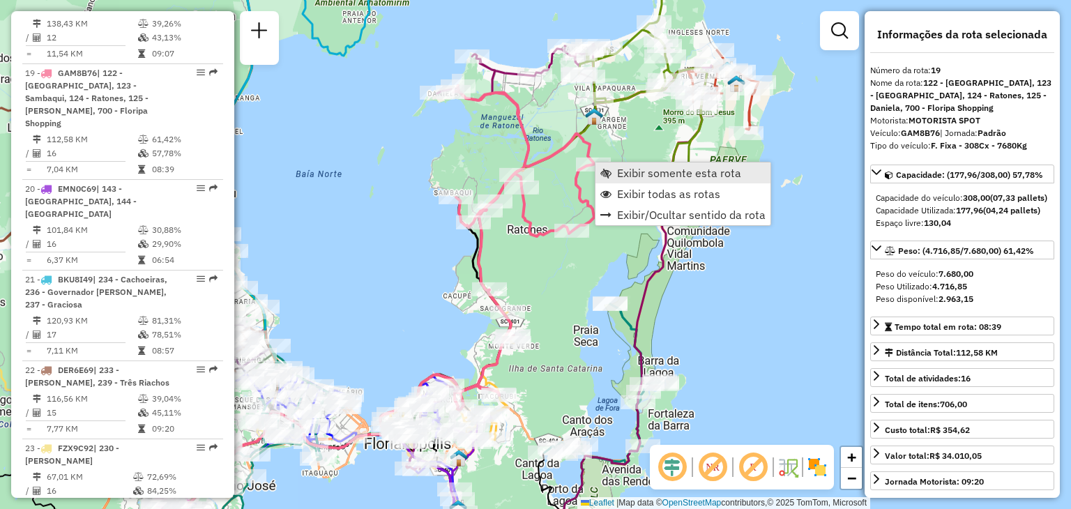
click at [602, 171] on span "Exibir somente esta rota" at bounding box center [606, 172] width 11 height 11
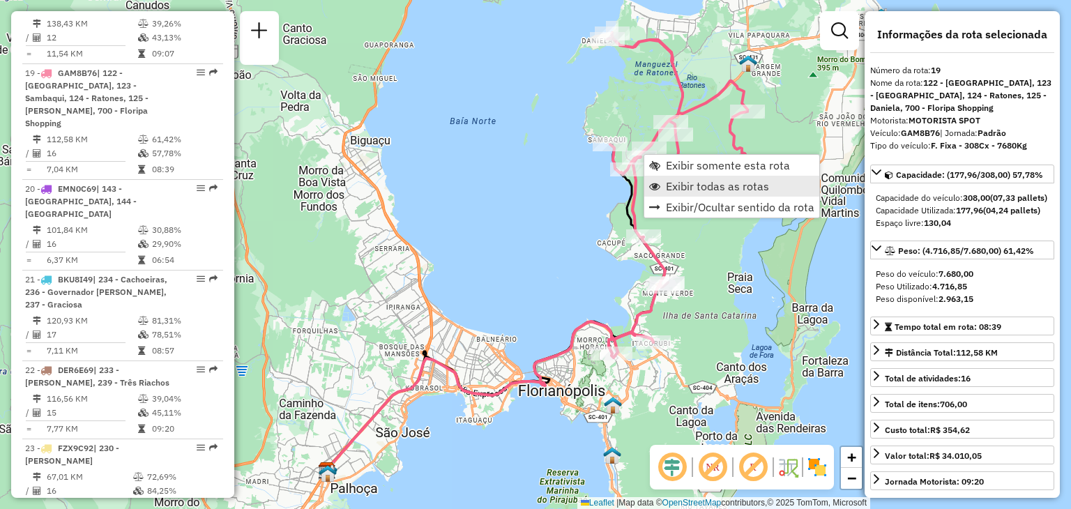
click at [657, 185] on span "Exibir todas as rotas" at bounding box center [654, 186] width 11 height 11
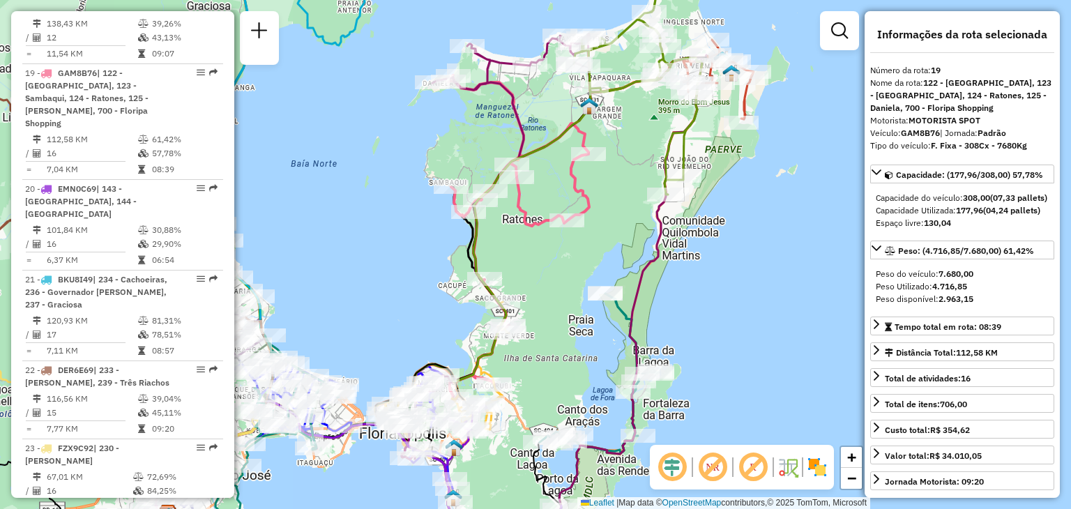
drag, startPoint x: 734, startPoint y: 221, endPoint x: 567, endPoint y: 256, distance: 170.3
click at [576, 264] on div "Janela de atendimento Grade de atendimento Capacidade Transportadoras Veículos …" at bounding box center [535, 254] width 1071 height 509
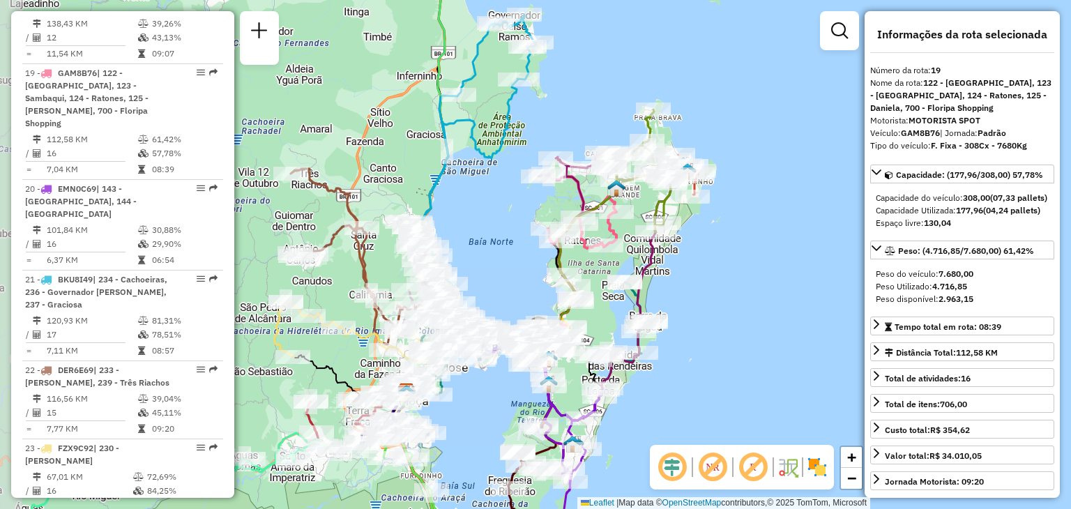
drag, startPoint x: 645, startPoint y: 253, endPoint x: 692, endPoint y: 257, distance: 46.9
click at [692, 257] on div "Janela de atendimento Grade de atendimento Capacidade Transportadoras Veículos …" at bounding box center [535, 254] width 1071 height 509
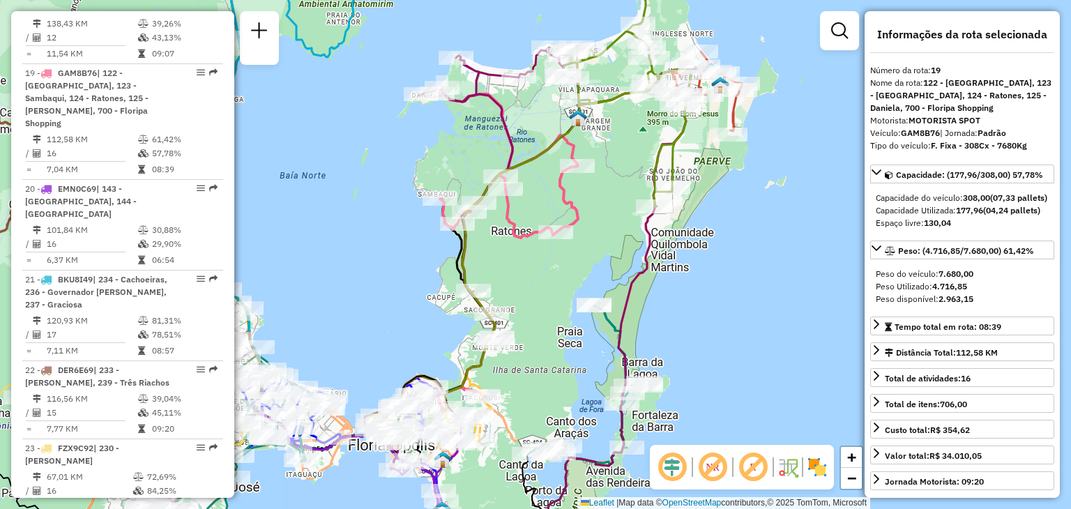
drag, startPoint x: 631, startPoint y: 255, endPoint x: 635, endPoint y: 271, distance: 16.8
click at [664, 254] on div "Janela de atendimento Grade de atendimento Capacidade Transportadoras Veículos …" at bounding box center [535, 254] width 1071 height 509
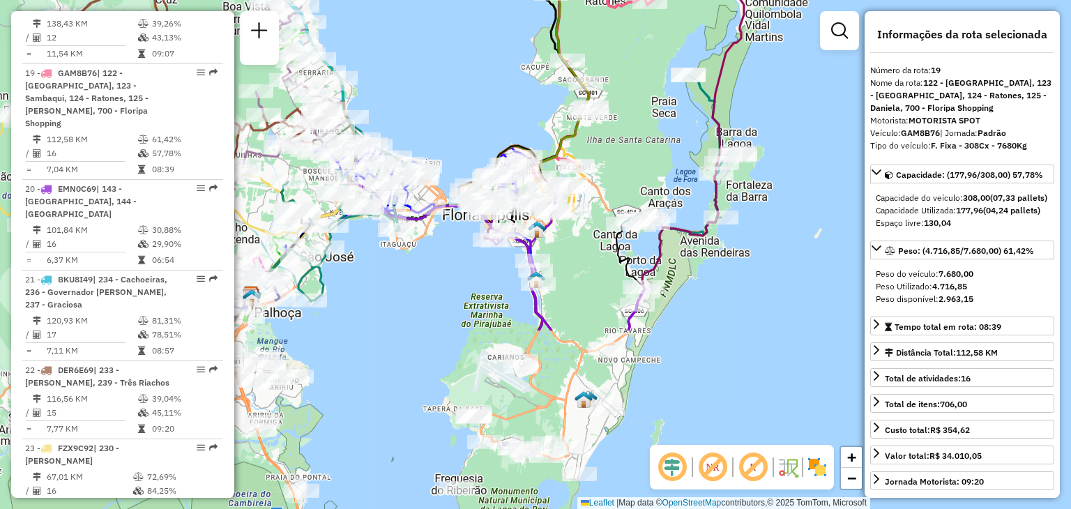
drag, startPoint x: 503, startPoint y: 369, endPoint x: 597, endPoint y: 140, distance: 248.1
click at [597, 140] on div "Janela de atendimento Grade de atendimento Capacidade Transportadoras Veículos …" at bounding box center [535, 254] width 1071 height 509
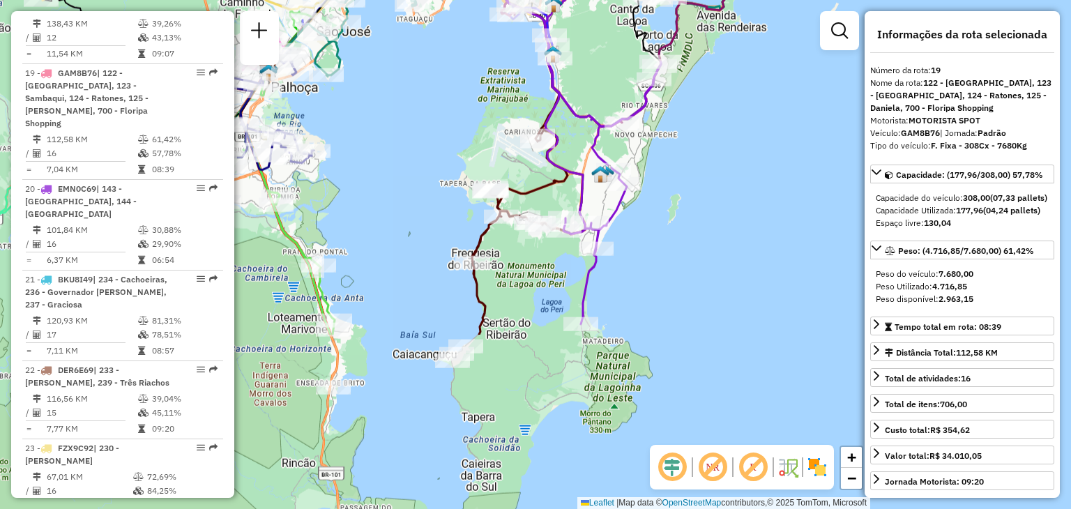
drag, startPoint x: 393, startPoint y: 366, endPoint x: 467, endPoint y: 202, distance: 178.9
click at [419, 147] on div "Rota 6 - Placa RMY2E02 05041645 - LL JOKER BIER LTDA Janela de atendimento Grad…" at bounding box center [535, 254] width 1071 height 509
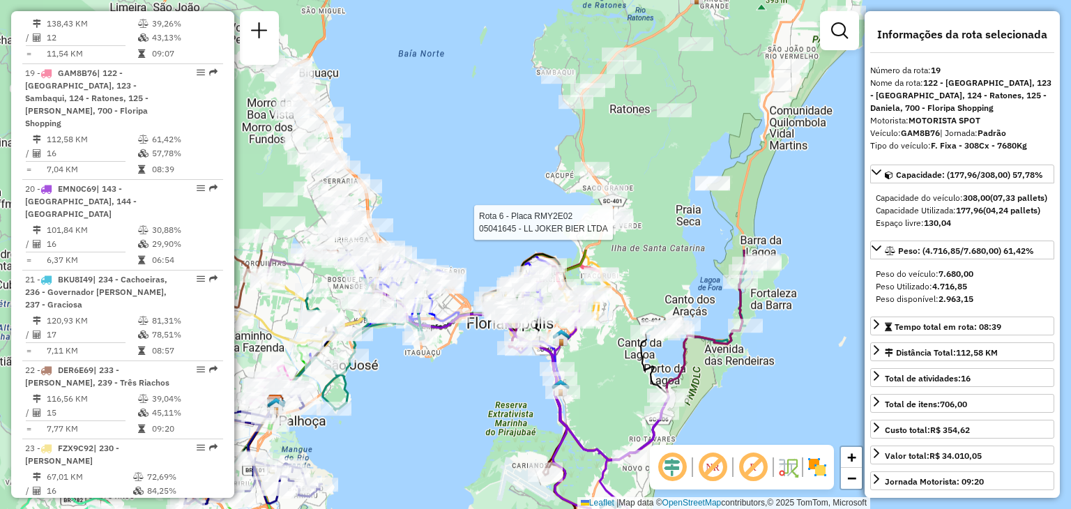
drag, startPoint x: 465, startPoint y: 115, endPoint x: 439, endPoint y: 417, distance: 303.1
click at [439, 417] on div "Rota 6 - Placa RMY2E02 05041645 - LL JOKER BIER LTDA Janela de atendimento Grad…" at bounding box center [535, 254] width 1071 height 509
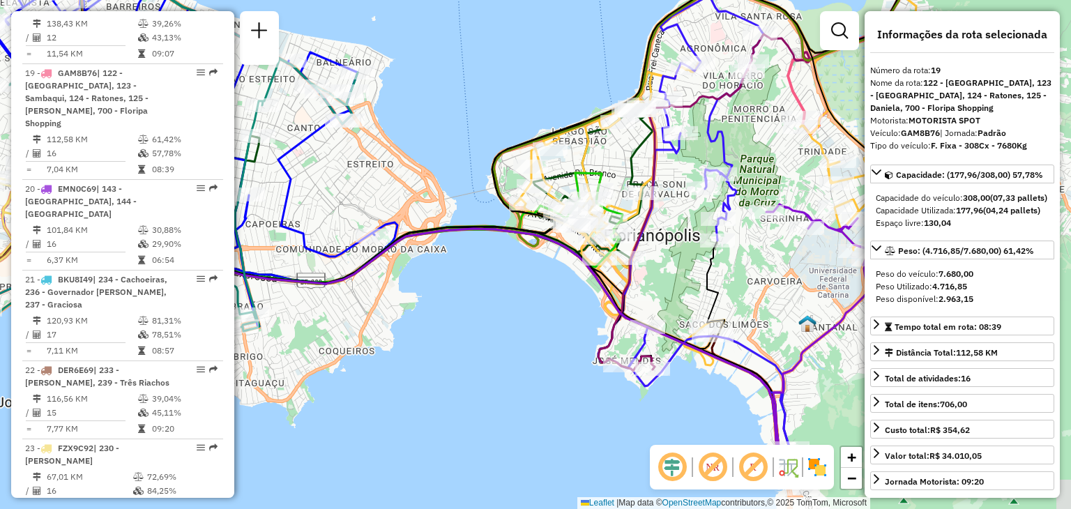
drag, startPoint x: 461, startPoint y: 426, endPoint x: 544, endPoint y: 319, distance: 135.8
click at [547, 319] on div "Rota 6 - Placa RMY2E02 05041645 - LL JOKER BIER LTDA Janela de atendimento Grad…" at bounding box center [535, 254] width 1071 height 509
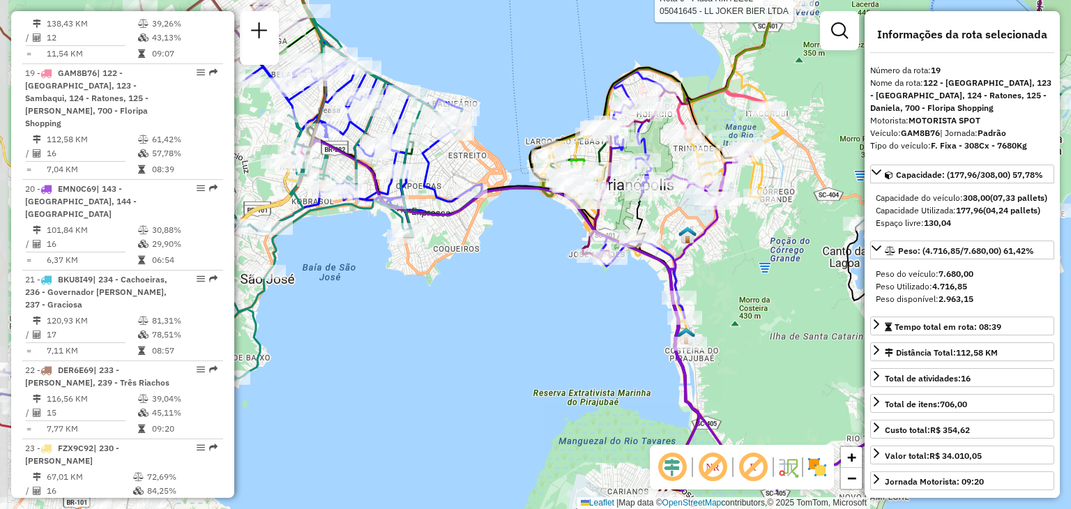
drag, startPoint x: 442, startPoint y: 352, endPoint x: 460, endPoint y: 209, distance: 144.8
click at [462, 280] on div "Rota 6 - Placa RMY2E02 05041645 - LL JOKER BIER LTDA Janela de atendimento Grad…" at bounding box center [535, 254] width 1071 height 509
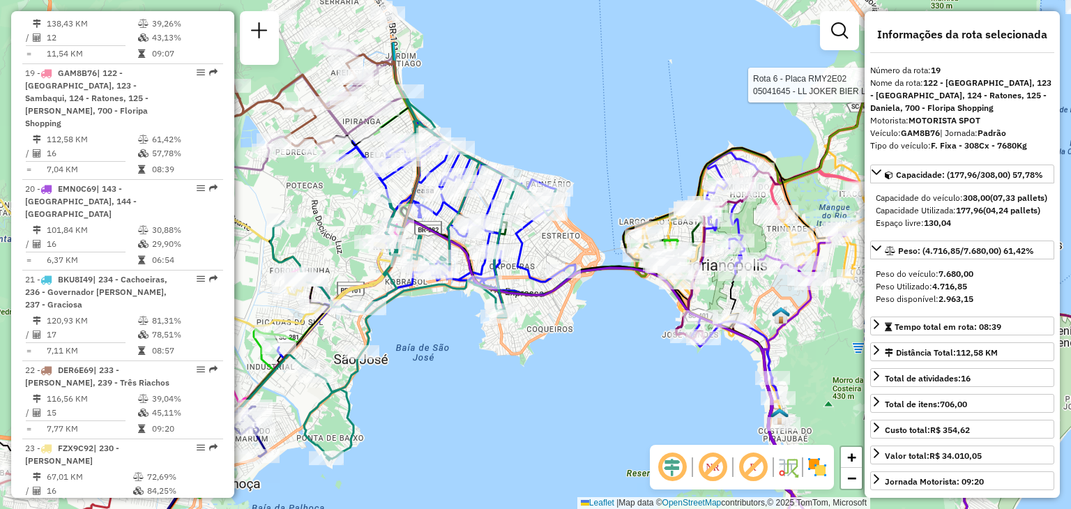
drag, startPoint x: 466, startPoint y: 256, endPoint x: 555, endPoint y: 341, distance: 122.8
click at [562, 347] on div "Rota 6 - Placa RMY2E02 05041645 - LL JOKER BIER LTDA Janela de atendimento Grad…" at bounding box center [535, 254] width 1071 height 509
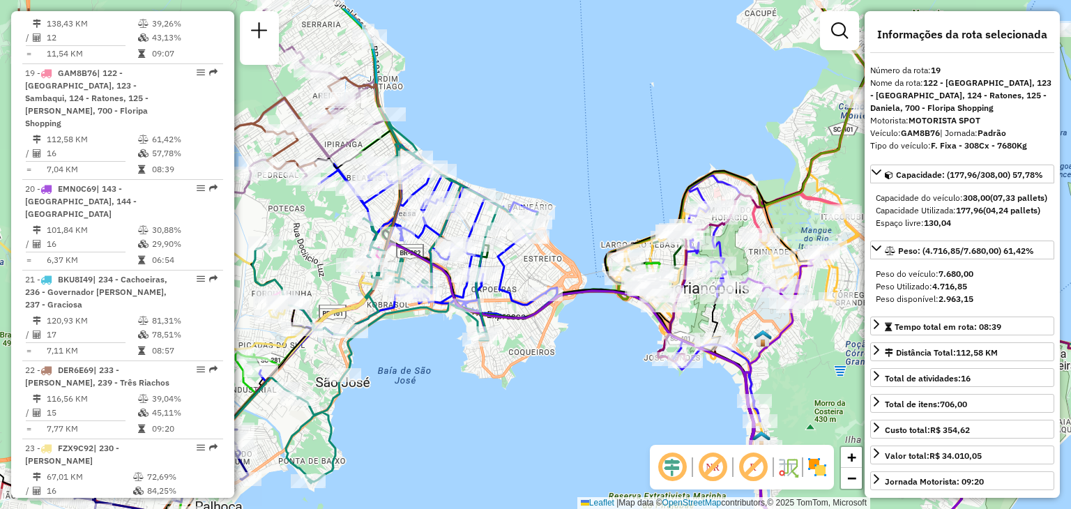
drag, startPoint x: 513, startPoint y: 324, endPoint x: 550, endPoint y: 383, distance: 69.5
click at [550, 383] on div "Janela de atendimento Grade de atendimento Capacidade Transportadoras Veículos …" at bounding box center [535, 254] width 1071 height 509
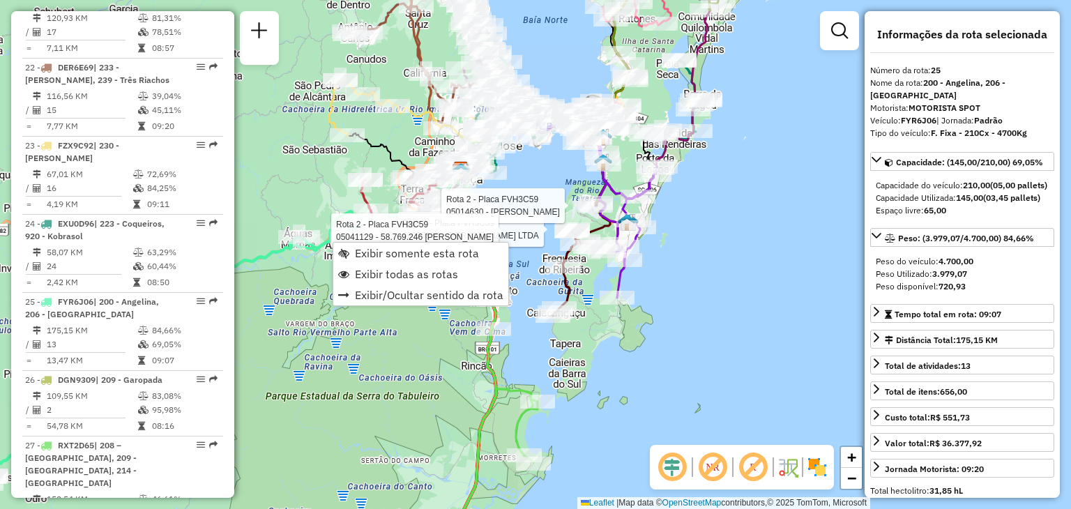
scroll to position [2446, 0]
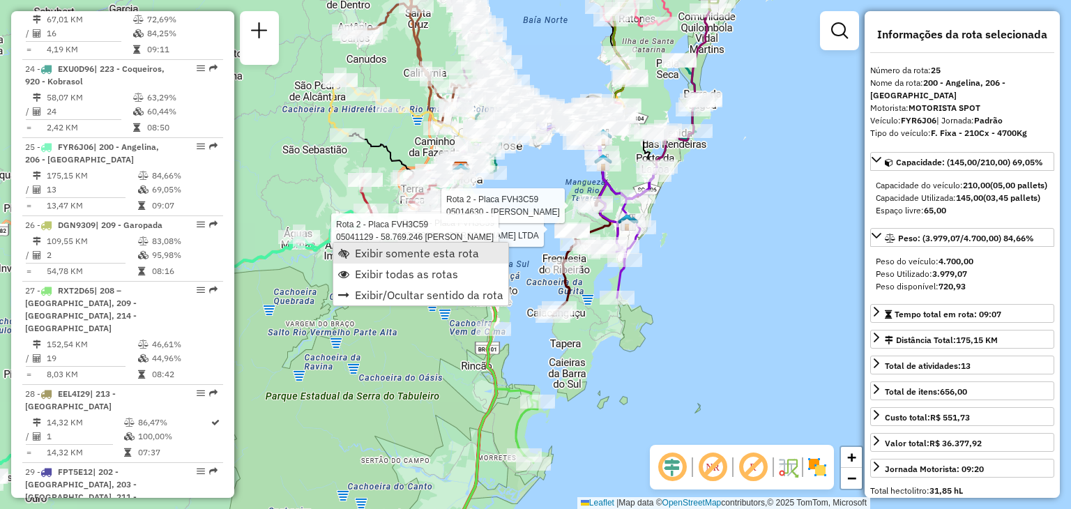
click at [375, 253] on span "Exibir somente esta rota" at bounding box center [417, 253] width 124 height 11
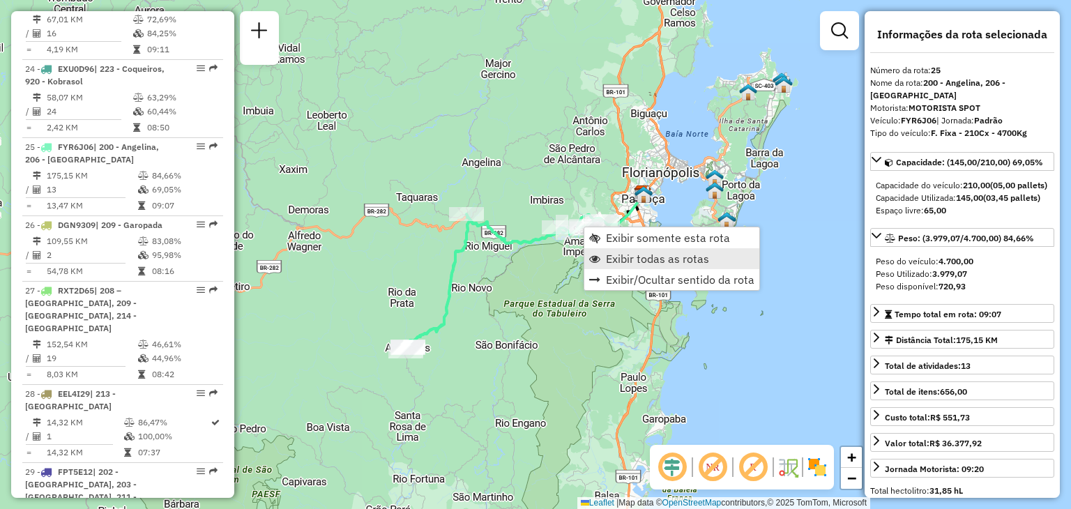
click at [635, 250] on link "Exibir todas as rotas" at bounding box center [672, 258] width 175 height 21
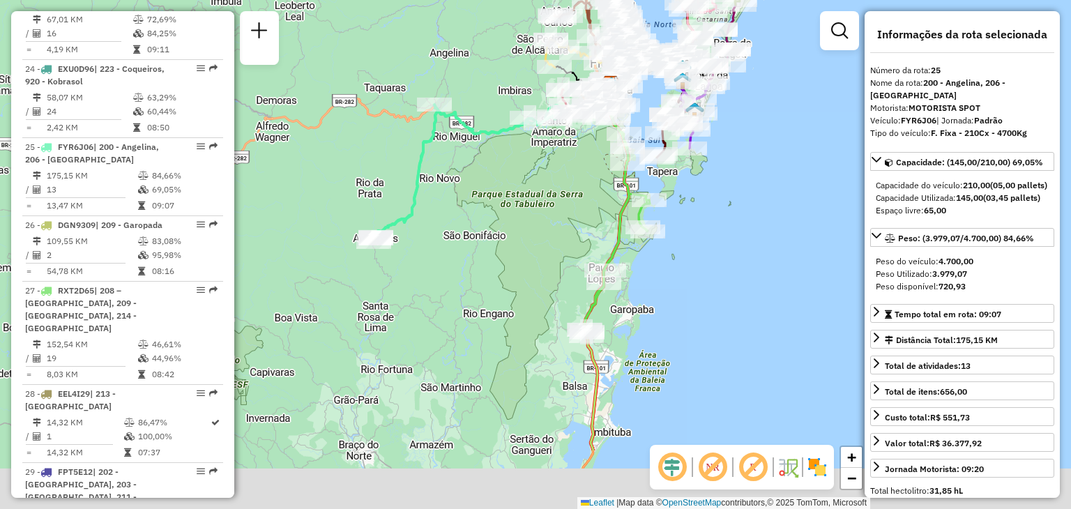
drag, startPoint x: 605, startPoint y: 287, endPoint x: 582, endPoint y: 169, distance: 120.1
click at [576, 172] on div "Janela de atendimento Grade de atendimento Capacidade Transportadoras Veículos …" at bounding box center [535, 254] width 1071 height 509
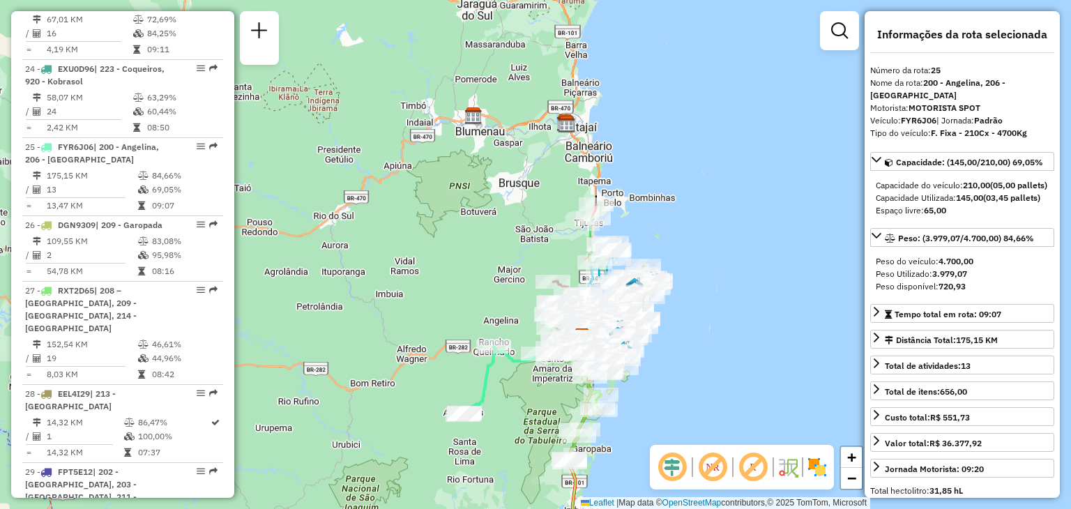
drag, startPoint x: 579, startPoint y: 188, endPoint x: 566, endPoint y: 400, distance: 212.4
click at [566, 400] on div "Janela de atendimento Grade de atendimento Capacidade Transportadoras Veículos …" at bounding box center [535, 254] width 1071 height 509
